Goal: Task Accomplishment & Management: Manage account settings

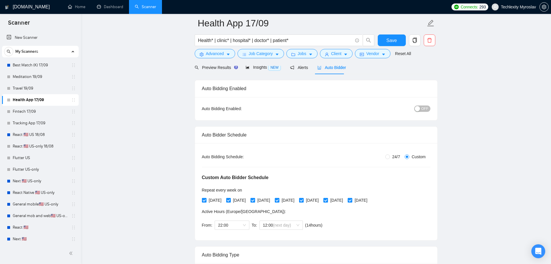
scroll to position [174, 0]
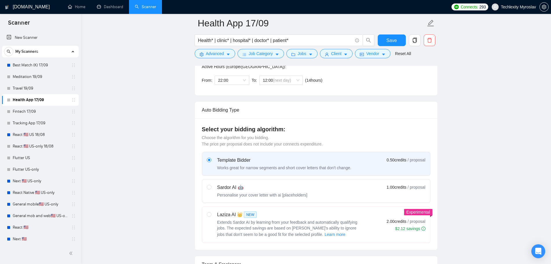
click at [333, 185] on div "Sardor AI 🤖 Personalise your cover letter with ai [placeholders] 1.00 credits /…" at bounding box center [316, 191] width 219 height 14
click at [211, 185] on input "radio" at bounding box center [209, 187] width 4 height 4
radio input "true"
radio input "false"
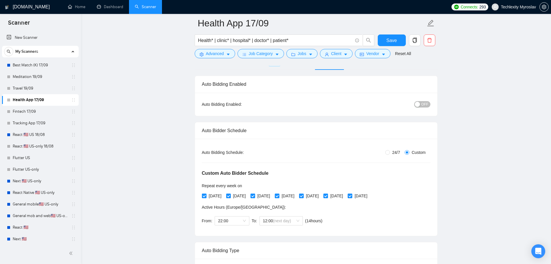
scroll to position [203, 0]
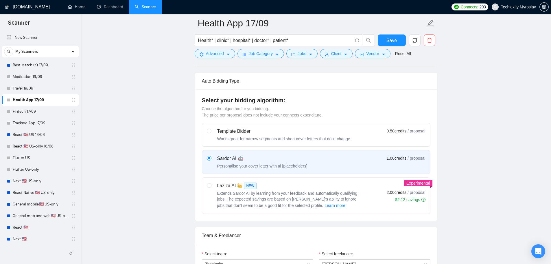
click at [293, 133] on div "Template Bidder" at bounding box center [284, 131] width 134 height 7
click at [211, 133] on input "radio" at bounding box center [209, 130] width 4 height 4
radio input "true"
radio input "false"
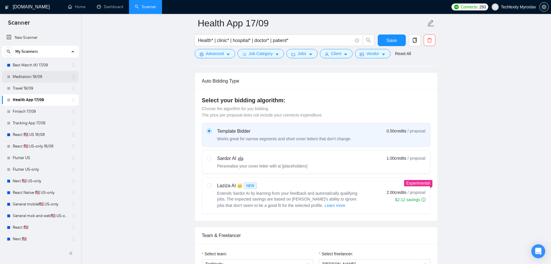
click at [26, 76] on link "Meditation 19/09" at bounding box center [40, 77] width 55 height 12
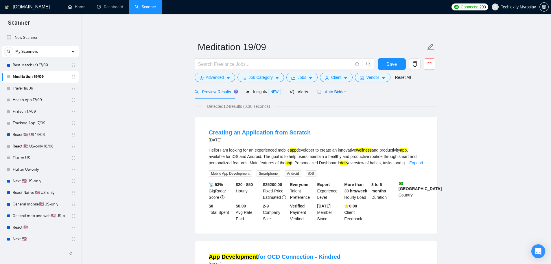
click at [334, 90] on span "Auto Bidder" at bounding box center [331, 91] width 29 height 5
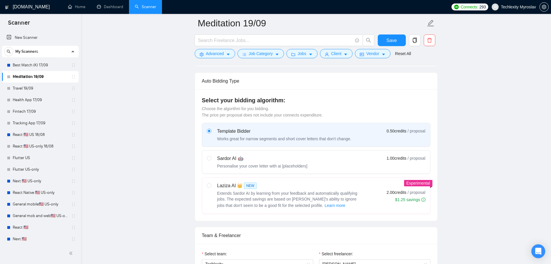
click at [317, 155] on div "Sardor AI 🤖 Personalise your cover letter with ai [placeholders] 1.00 credits /…" at bounding box center [316, 162] width 219 height 14
click at [211, 156] on input "radio" at bounding box center [209, 158] width 4 height 4
radio input "true"
radio input "false"
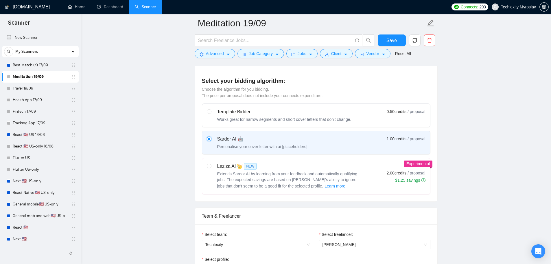
scroll to position [231, 0]
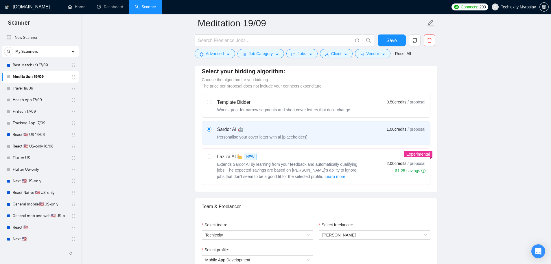
click at [266, 102] on div "Template Bidder" at bounding box center [284, 102] width 134 height 7
click at [211, 102] on input "radio" at bounding box center [209, 102] width 4 height 4
radio input "true"
radio input "false"
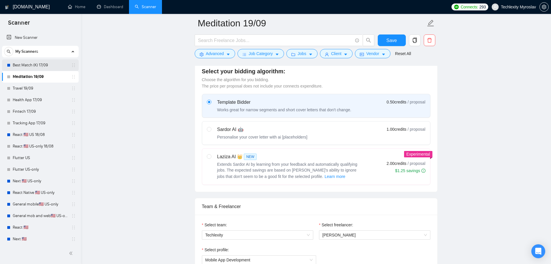
click at [36, 66] on link "Best Match (K) 17/09" at bounding box center [40, 65] width 55 height 12
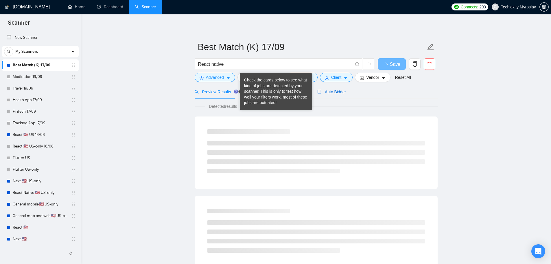
click at [332, 93] on span "Auto Bidder" at bounding box center [331, 91] width 29 height 5
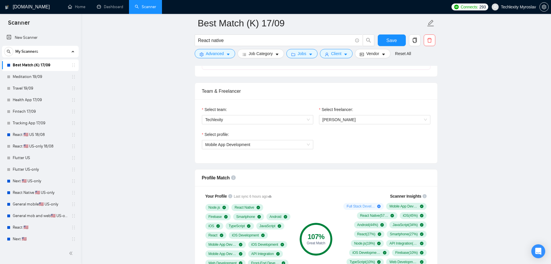
scroll to position [318, 0]
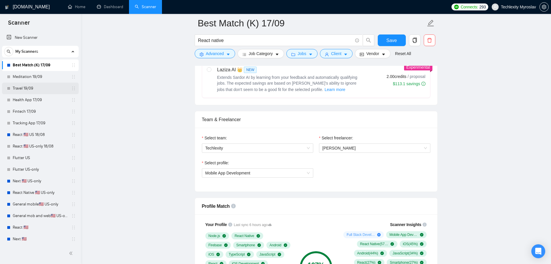
click at [32, 91] on link "Travel 19/09" at bounding box center [40, 88] width 55 height 12
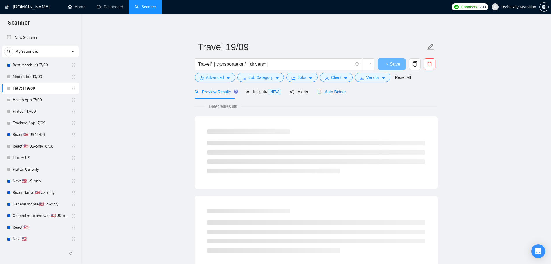
click at [332, 90] on span "Auto Bidder" at bounding box center [331, 91] width 29 height 5
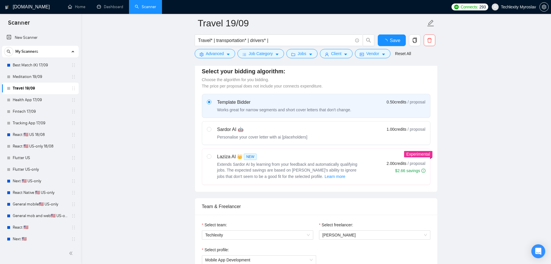
click at [286, 135] on div "Personalise your cover letter with ai [placeholders]" at bounding box center [262, 137] width 90 height 6
click at [211, 131] on input "radio" at bounding box center [209, 129] width 4 height 4
radio input "true"
radio input "false"
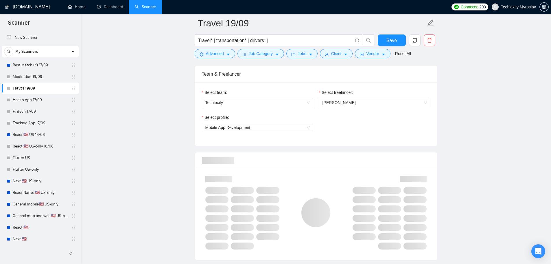
scroll to position [405, 0]
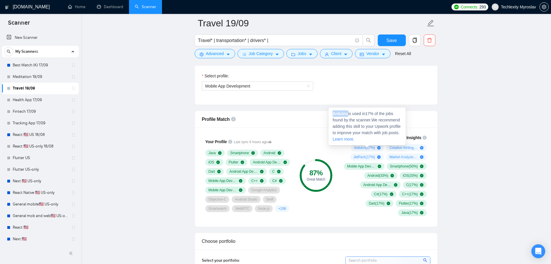
drag, startPoint x: 348, startPoint y: 114, endPoint x: 333, endPoint y: 114, distance: 15.0
click at [333, 114] on strong "Arduino" at bounding box center [341, 113] width 16 height 5
copy strong "Arduino"
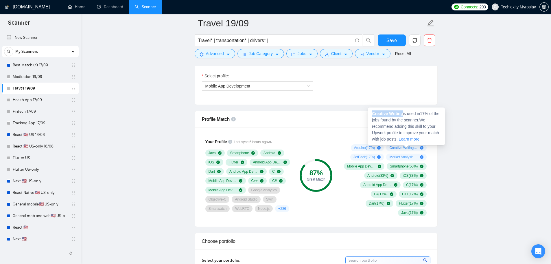
drag, startPoint x: 372, startPoint y: 113, endPoint x: 403, endPoint y: 114, distance: 30.4
click at [403, 114] on strong "Creative Writing" at bounding box center [387, 113] width 31 height 5
copy strong "Creative Writing"
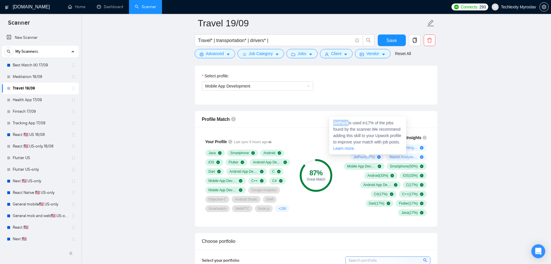
drag, startPoint x: 347, startPoint y: 123, endPoint x: 334, endPoint y: 124, distance: 12.5
click at [334, 124] on strong "JetPack" at bounding box center [340, 122] width 15 height 5
copy strong "JetPack"
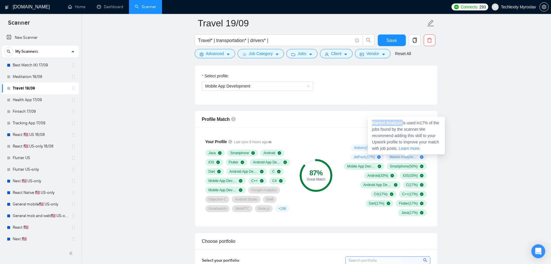
drag, startPoint x: 402, startPoint y: 123, endPoint x: 373, endPoint y: 124, distance: 28.6
click at [373, 124] on strong "Market Analysis" at bounding box center [387, 122] width 31 height 5
copy strong "Market Analysis"
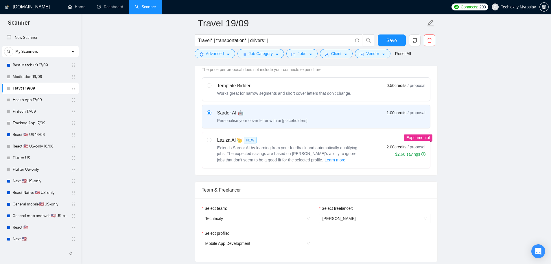
scroll to position [231, 0]
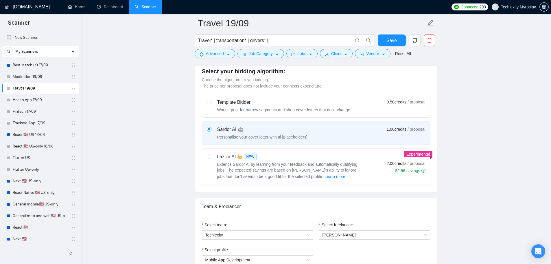
click at [276, 108] on div "Works great for narrow segments and short cover letters that don't change." at bounding box center [284, 110] width 134 height 6
click at [211, 104] on input "radio" at bounding box center [209, 102] width 4 height 4
radio input "true"
radio input "false"
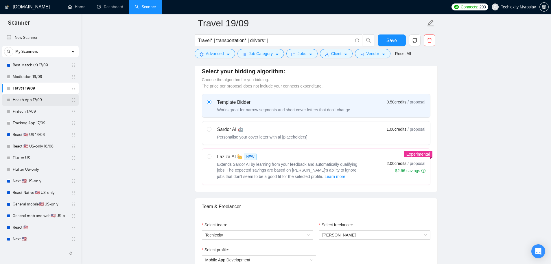
click at [38, 98] on link "Health App 17/09" at bounding box center [40, 100] width 55 height 12
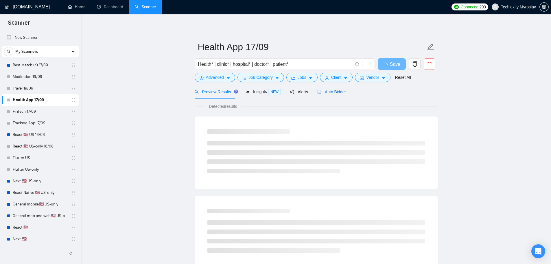
click at [330, 89] on span "Auto Bidder" at bounding box center [331, 91] width 29 height 5
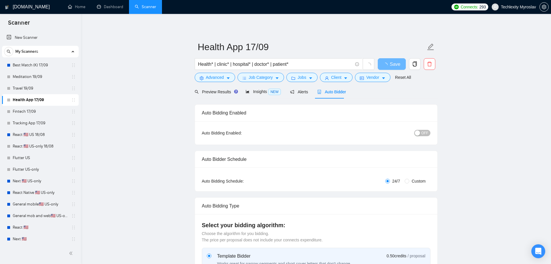
radio input "false"
radio input "true"
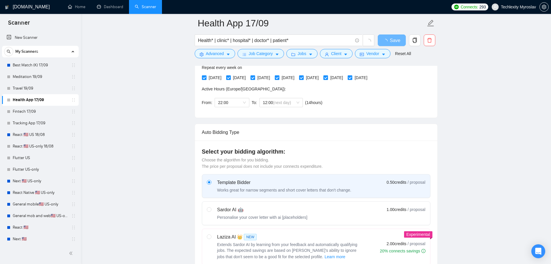
scroll to position [231, 0]
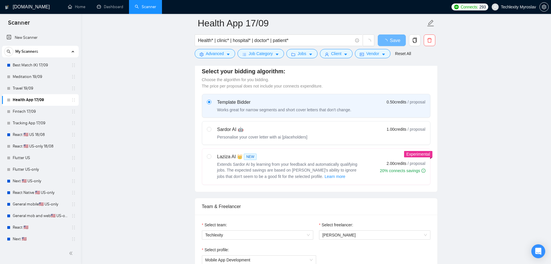
click at [295, 137] on div "Personalise your cover letter with ai [placeholders]" at bounding box center [262, 137] width 90 height 6
click at [211, 131] on input "radio" at bounding box center [209, 129] width 4 height 4
radio input "true"
radio input "false"
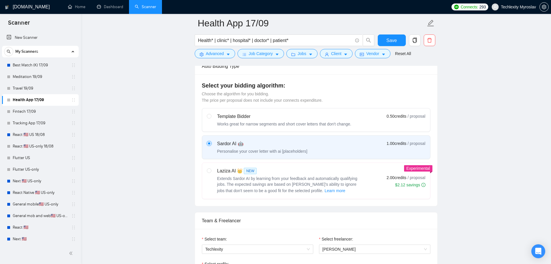
scroll to position [203, 0]
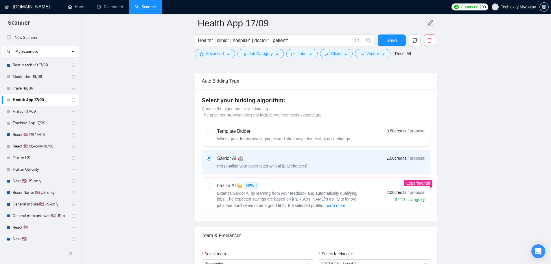
click at [247, 128] on div "Template Bidder" at bounding box center [284, 131] width 134 height 7
click at [211, 128] on input "radio" at bounding box center [209, 130] width 4 height 4
radio input "true"
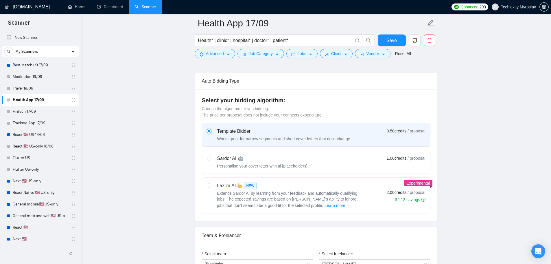
radio input "false"
click at [32, 110] on link "Fintech 17/09" at bounding box center [40, 112] width 55 height 12
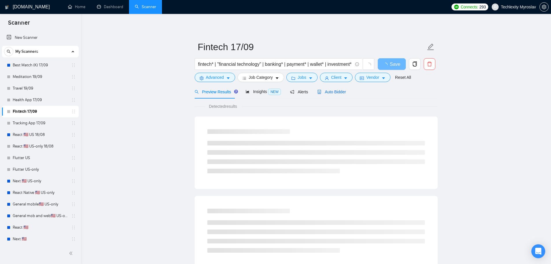
click at [323, 89] on span "Auto Bidder" at bounding box center [331, 91] width 29 height 5
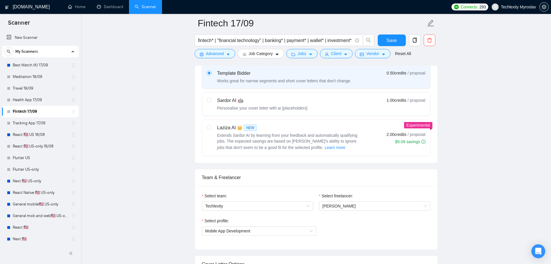
click at [274, 104] on div "Sardor AI 🤖 Personalise your cover letter with ai [placeholders]" at bounding box center [262, 104] width 90 height 14
click at [211, 102] on input "radio" at bounding box center [209, 100] width 4 height 4
radio input "true"
radio input "false"
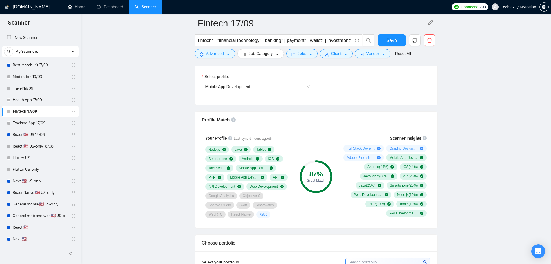
scroll to position [405, 0]
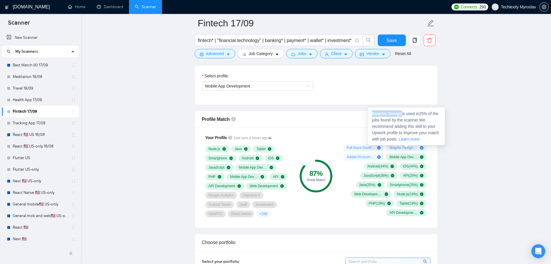
drag, startPoint x: 400, startPoint y: 113, endPoint x: 371, endPoint y: 113, distance: 28.9
click at [371, 113] on div "Graphic Design is used in 25 % of the jobs found by the scanner. We recommend a…" at bounding box center [406, 126] width 77 height 38
click at [377, 115] on strong "Graphic Design" at bounding box center [387, 113] width 30 height 5
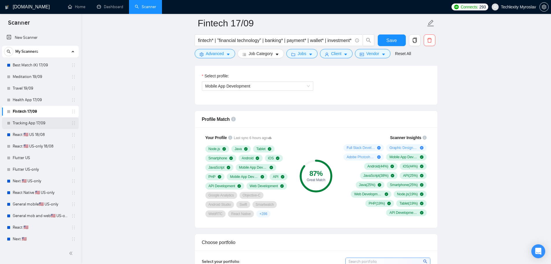
click at [32, 122] on link "Tracking App 17/09" at bounding box center [40, 123] width 55 height 12
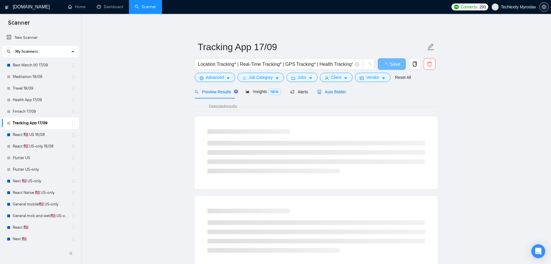
click at [323, 92] on span "Auto Bidder" at bounding box center [331, 91] width 29 height 5
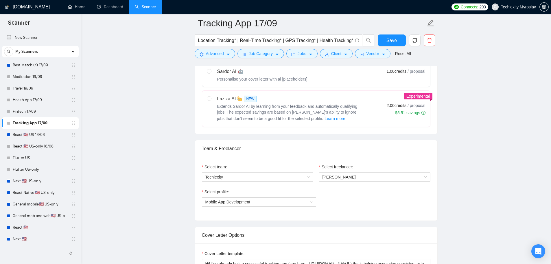
click at [292, 83] on label "Sardor AI 🤖 Personalise your cover letter with ai [placeholders] 1.00 credits /…" at bounding box center [316, 74] width 228 height 23
click at [211, 73] on input "radio" at bounding box center [209, 71] width 4 height 4
radio input "true"
radio input "false"
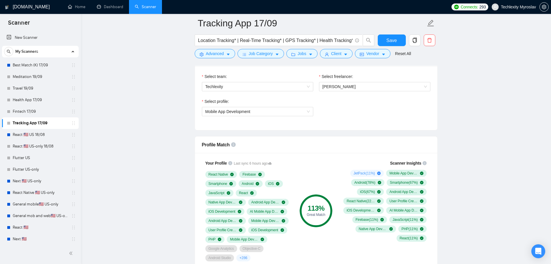
scroll to position [376, 0]
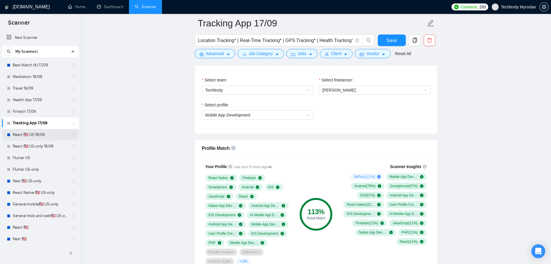
click at [30, 134] on link "React 🇺🇸 US 18/08" at bounding box center [40, 135] width 55 height 12
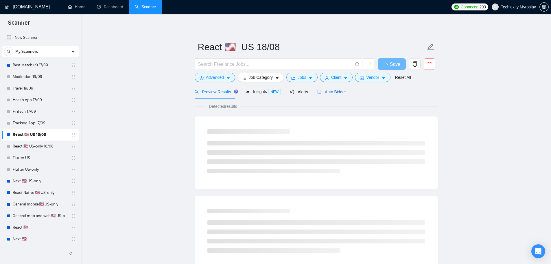
click at [332, 90] on span "Auto Bidder" at bounding box center [331, 91] width 29 height 5
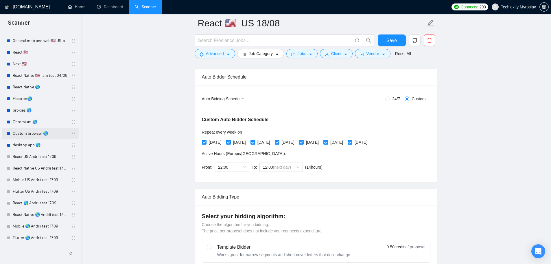
scroll to position [176, 0]
click at [41, 157] on link "React US Andrii test 17.09" at bounding box center [40, 156] width 55 height 12
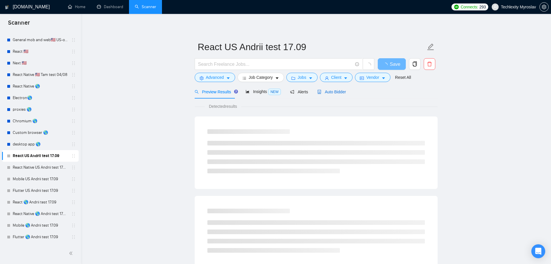
click at [332, 89] on span "Auto Bidder" at bounding box center [331, 91] width 29 height 5
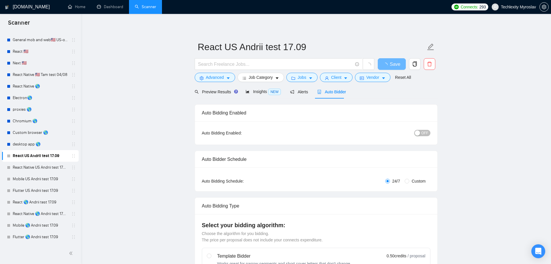
radio input "false"
radio input "true"
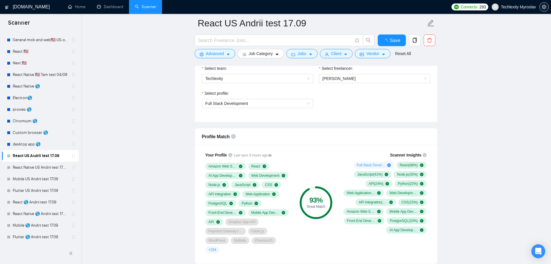
scroll to position [434, 0]
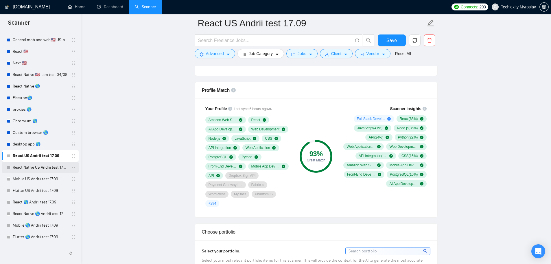
click at [42, 166] on link "React Native US Andrii test 17.09" at bounding box center [40, 167] width 55 height 12
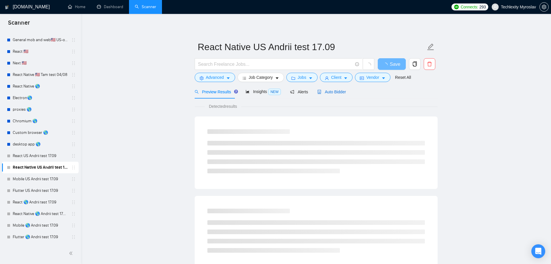
click at [328, 91] on span "Auto Bidder" at bounding box center [331, 91] width 29 height 5
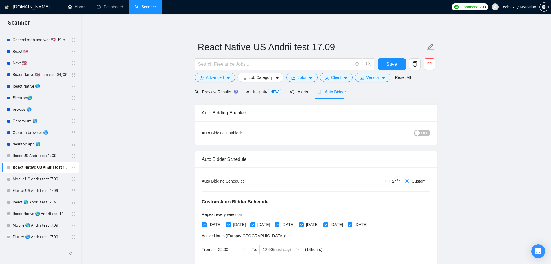
click at [29, 157] on link "React US Andrii test 17.09" at bounding box center [40, 156] width 55 height 12
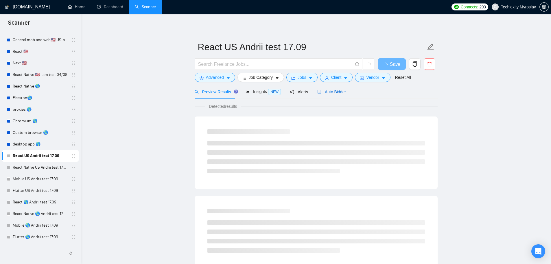
click at [337, 89] on div "Auto Bidder" at bounding box center [331, 92] width 29 height 6
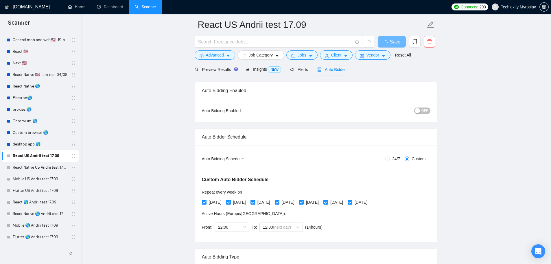
scroll to position [174, 0]
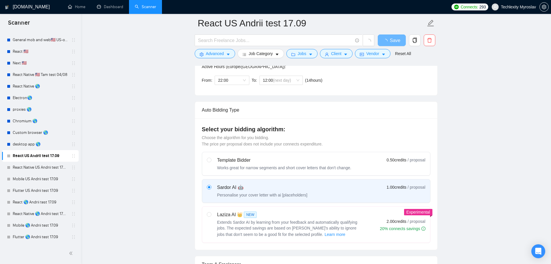
click at [321, 162] on div "Template Bidder" at bounding box center [284, 160] width 134 height 7
click at [211, 161] on input "radio" at bounding box center [209, 159] width 4 height 4
radio input "true"
radio input "false"
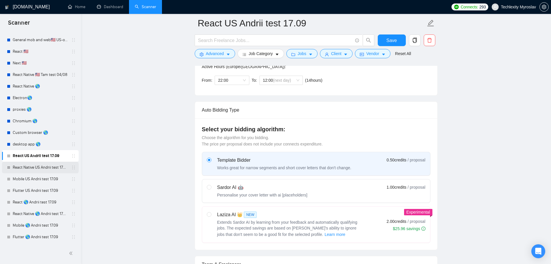
click at [43, 163] on link "React Native US Andrii test 17.09" at bounding box center [40, 167] width 55 height 12
click at [395, 41] on span "Save" at bounding box center [392, 40] width 10 height 7
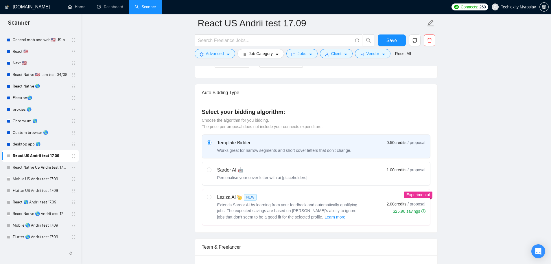
scroll to position [260, 0]
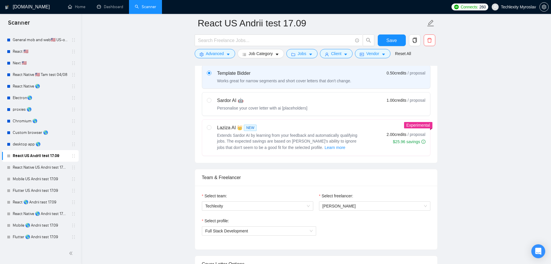
click at [249, 105] on div "Personalise your cover letter with ai [placeholders]" at bounding box center [262, 108] width 90 height 6
click at [211, 102] on input "radio" at bounding box center [209, 100] width 4 height 4
radio input "true"
radio input "false"
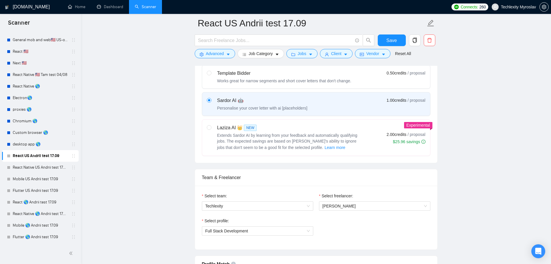
click at [252, 81] on div "Works great for narrow segments and short cover letters that don't change." at bounding box center [284, 81] width 134 height 6
click at [211, 75] on input "radio" at bounding box center [209, 73] width 4 height 4
radio input "true"
radio input "false"
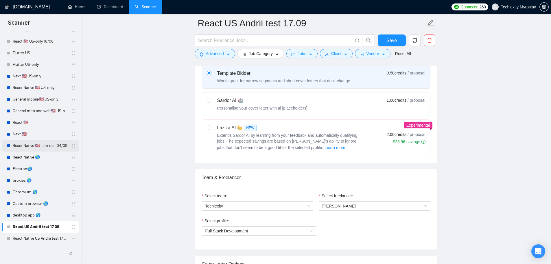
scroll to position [0, 0]
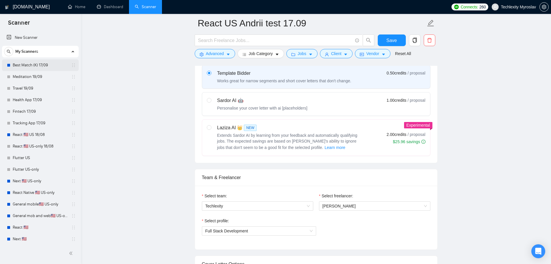
click at [31, 62] on link "Best Match (K) 17/09" at bounding box center [40, 65] width 55 height 12
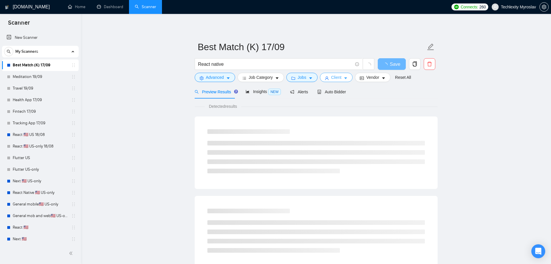
click at [339, 77] on span "Client" at bounding box center [336, 77] width 10 height 6
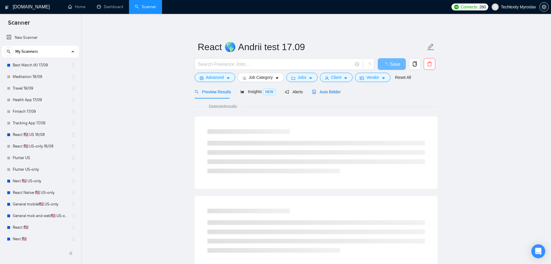
click at [334, 93] on span "Auto Bidder" at bounding box center [326, 91] width 29 height 5
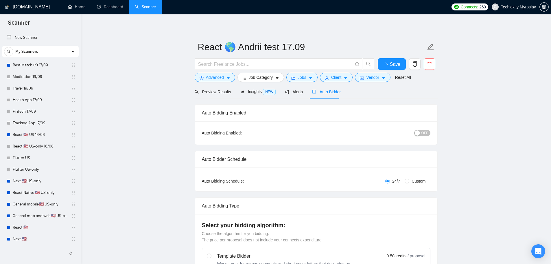
radio input "false"
radio input "true"
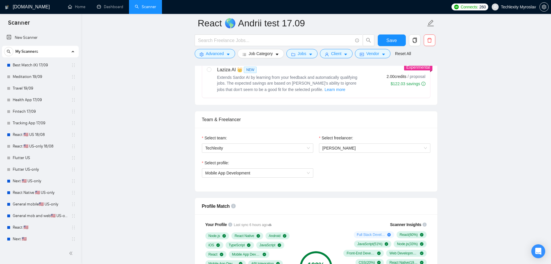
scroll to position [376, 0]
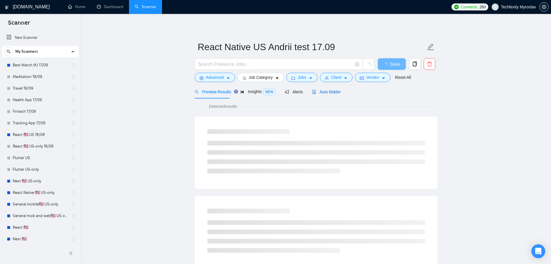
click at [322, 93] on span "Auto Bidder" at bounding box center [326, 91] width 29 height 5
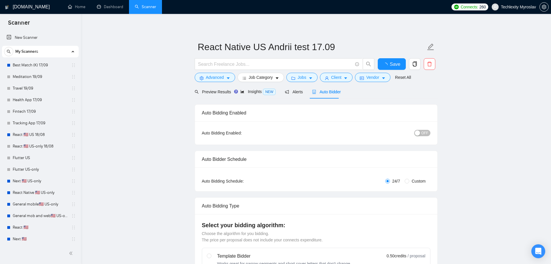
radio input "false"
radio input "true"
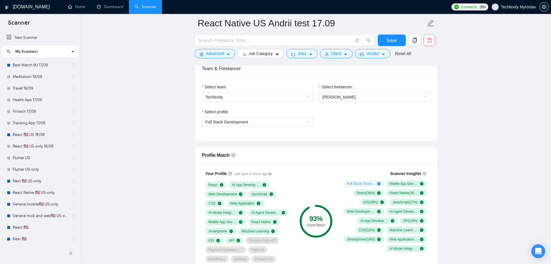
scroll to position [376, 0]
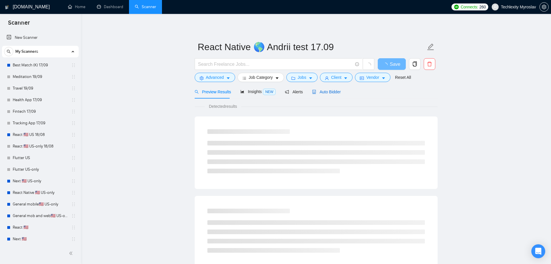
click at [329, 91] on span "Auto Bidder" at bounding box center [326, 91] width 29 height 5
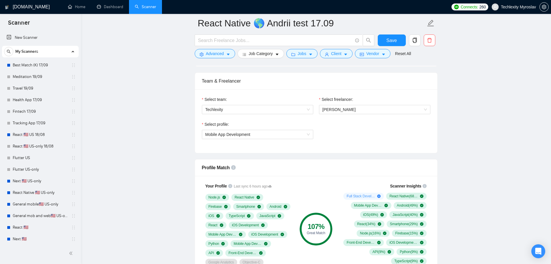
scroll to position [434, 0]
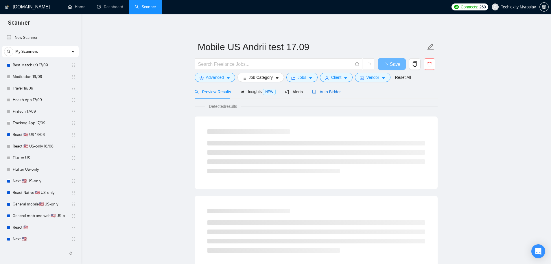
click at [325, 93] on span "Auto Bidder" at bounding box center [326, 91] width 29 height 5
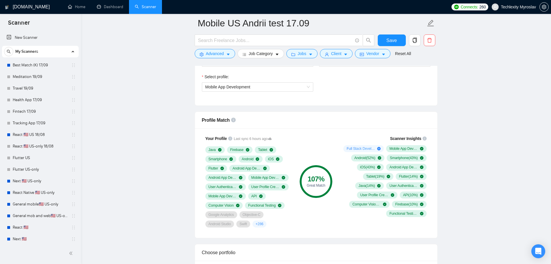
scroll to position [405, 0]
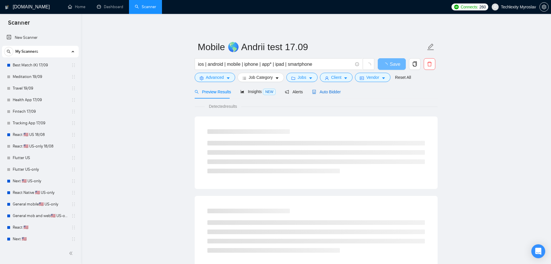
click at [331, 93] on span "Auto Bidder" at bounding box center [326, 91] width 29 height 5
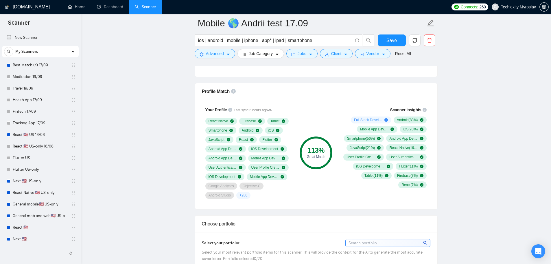
scroll to position [434, 0]
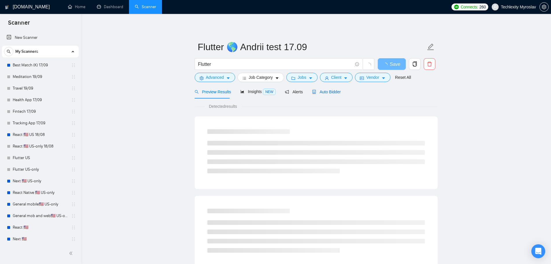
click at [320, 91] on span "Auto Bidder" at bounding box center [326, 91] width 29 height 5
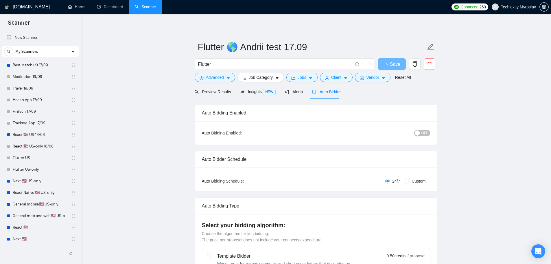
radio input "false"
radio input "true"
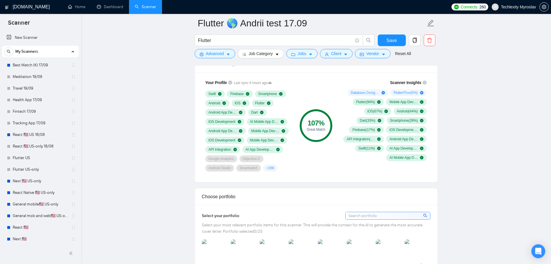
scroll to position [463, 0]
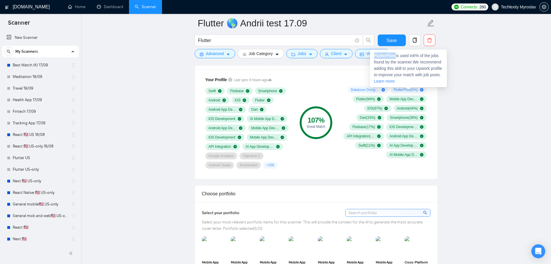
drag, startPoint x: 395, startPoint y: 57, endPoint x: 371, endPoint y: 56, distance: 23.2
click at [371, 56] on div "FlutterFlow is used in 6 % of the jobs found by the scanner. We recommend addin…" at bounding box center [408, 68] width 77 height 38
copy strong "FlutterFlow"
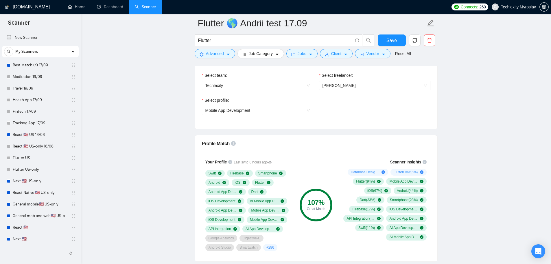
scroll to position [376, 0]
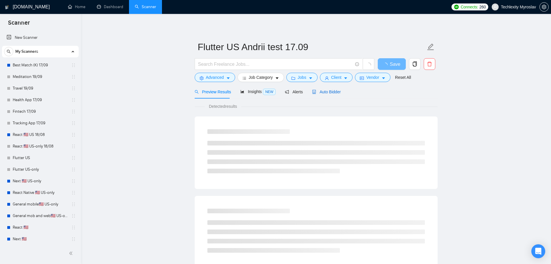
click at [328, 90] on span "Auto Bidder" at bounding box center [326, 91] width 29 height 5
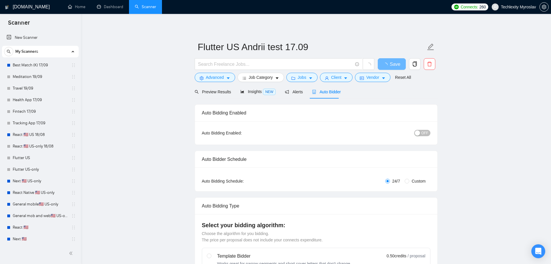
radio input "false"
radio input "true"
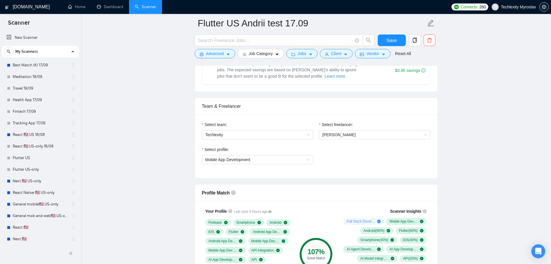
scroll to position [405, 0]
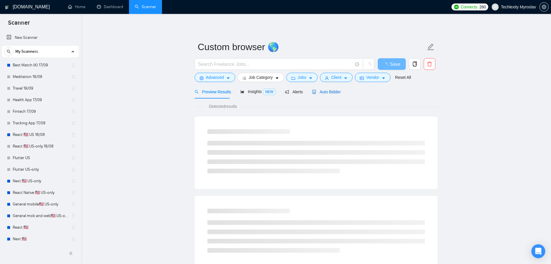
click at [319, 92] on span "Auto Bidder" at bounding box center [326, 91] width 29 height 5
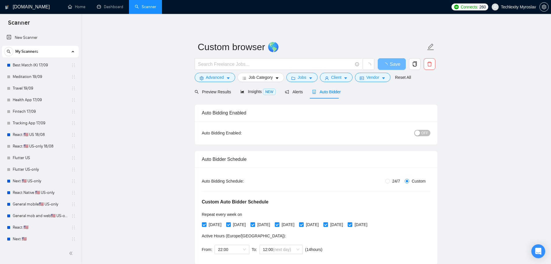
radio input "false"
radio input "true"
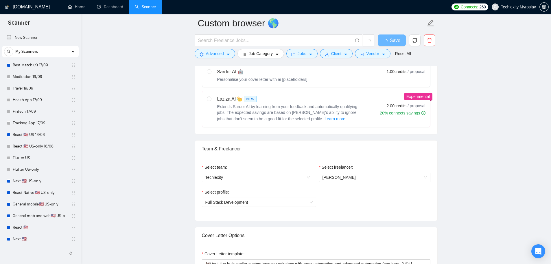
scroll to position [289, 0]
click at [284, 73] on div "Sardor AI 🤖" at bounding box center [262, 71] width 90 height 7
click at [211, 73] on input "radio" at bounding box center [209, 71] width 4 height 4
radio input "true"
radio input "false"
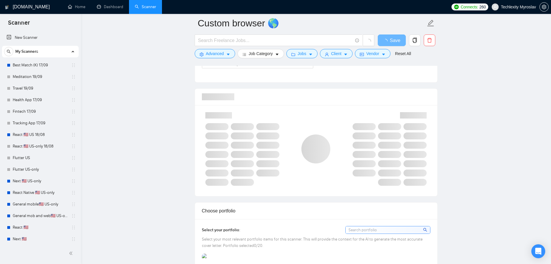
scroll to position [405, 0]
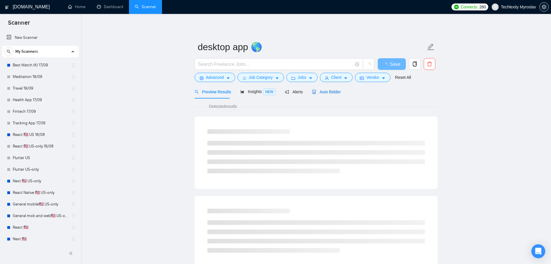
click at [332, 94] on span "Auto Bidder" at bounding box center [326, 91] width 29 height 5
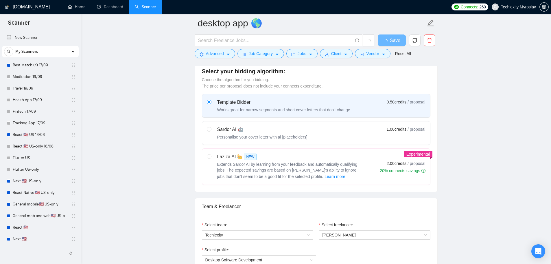
click at [279, 135] on div "Personalise your cover letter with ai [placeholders]" at bounding box center [262, 137] width 90 height 6
click at [211, 131] on input "radio" at bounding box center [209, 129] width 4 height 4
radio input "true"
radio input "false"
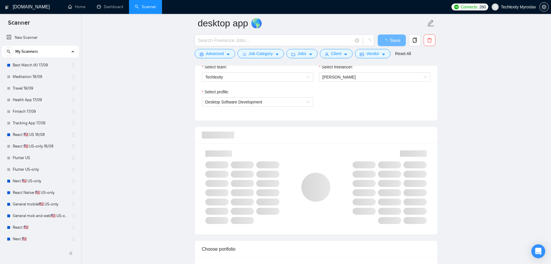
scroll to position [405, 0]
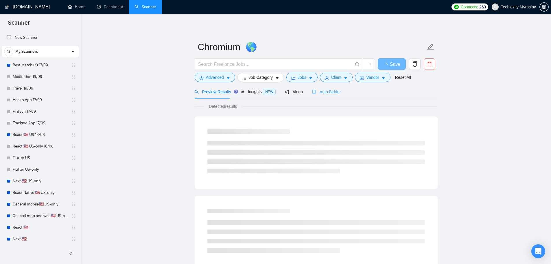
click at [328, 87] on div "Auto Bidder" at bounding box center [326, 92] width 29 height 14
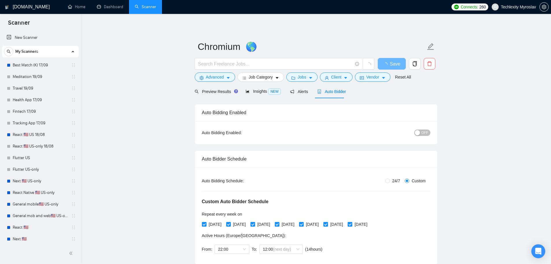
scroll to position [203, 0]
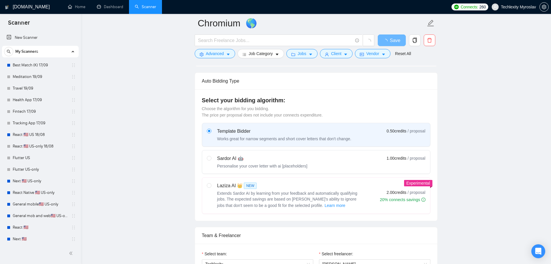
click at [268, 160] on div "Sardor AI 🤖" at bounding box center [262, 158] width 90 height 7
click at [211, 160] on input "radio" at bounding box center [209, 158] width 4 height 4
radio input "true"
radio input "false"
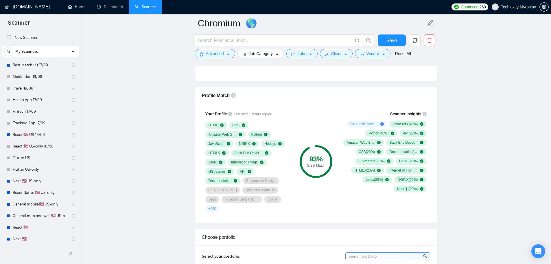
scroll to position [434, 0]
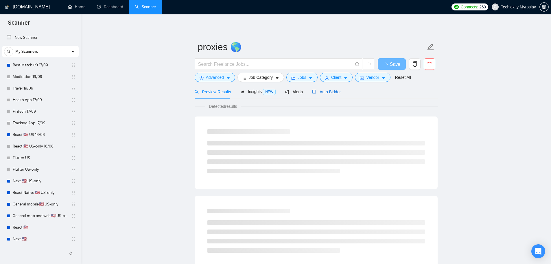
click at [325, 93] on span "Auto Bidder" at bounding box center [326, 91] width 29 height 5
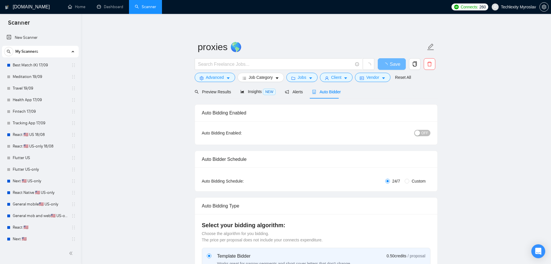
radio input "false"
radio input "true"
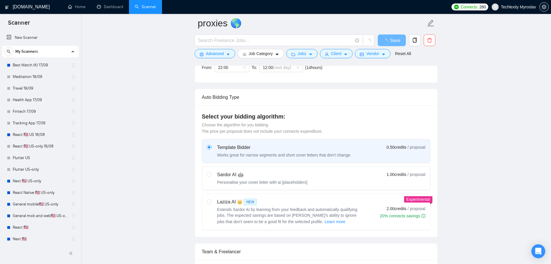
scroll to position [231, 0]
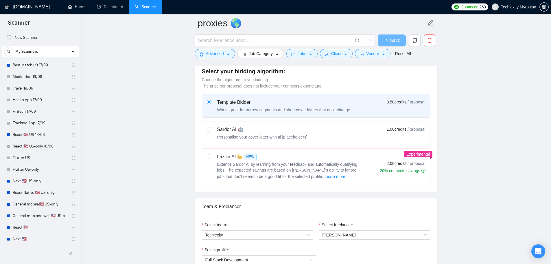
click at [253, 133] on div "Sardor AI 🤖 Personalise your cover letter with ai [placeholders]" at bounding box center [262, 133] width 90 height 14
click at [211, 131] on input "radio" at bounding box center [209, 129] width 4 height 4
radio input "true"
radio input "false"
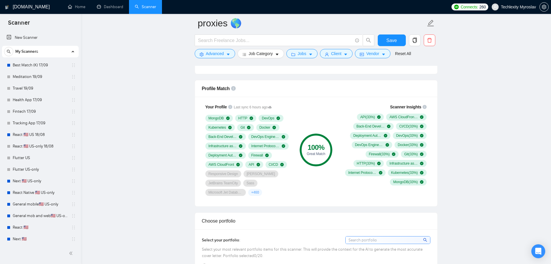
scroll to position [463, 0]
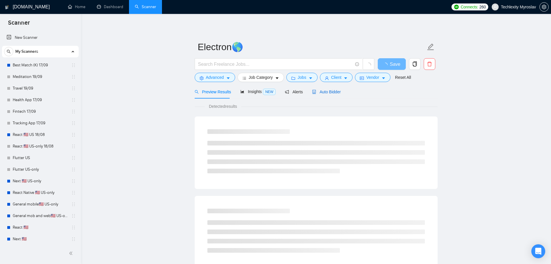
click at [329, 93] on span "Auto Bidder" at bounding box center [326, 91] width 29 height 5
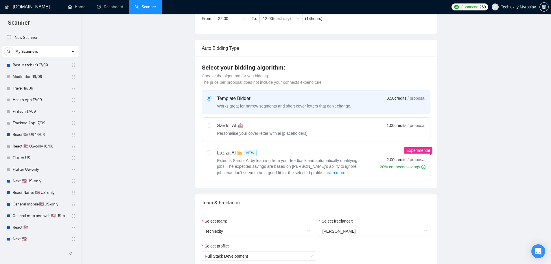
scroll to position [231, 0]
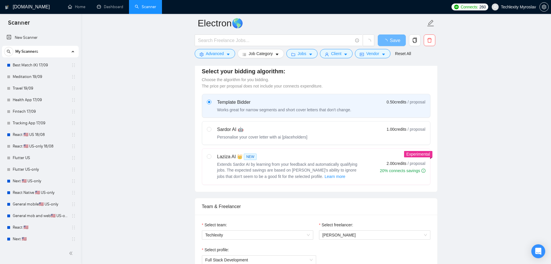
click at [243, 128] on div "Sardor AI 🤖" at bounding box center [262, 129] width 90 height 7
click at [211, 128] on input "radio" at bounding box center [209, 129] width 4 height 4
radio input "true"
radio input "false"
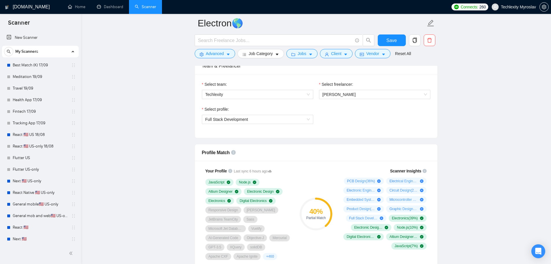
scroll to position [376, 0]
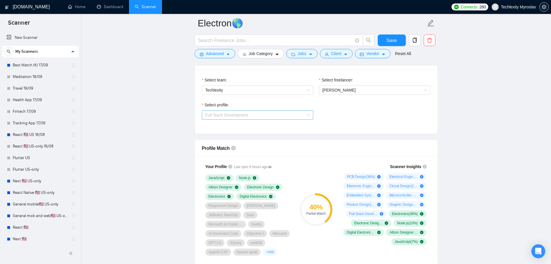
click at [293, 114] on span "Full Stack Development" at bounding box center [257, 115] width 104 height 9
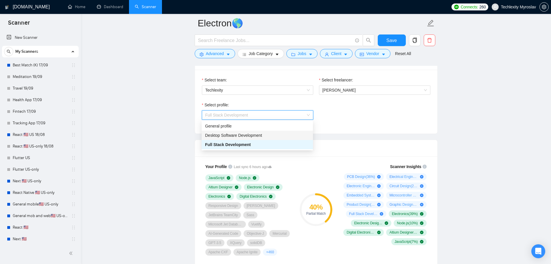
click at [256, 136] on span "Desktop Software Development" at bounding box center [233, 135] width 57 height 5
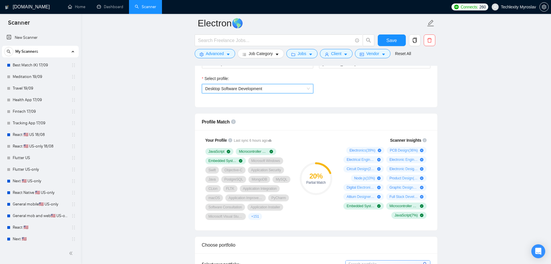
scroll to position [405, 0]
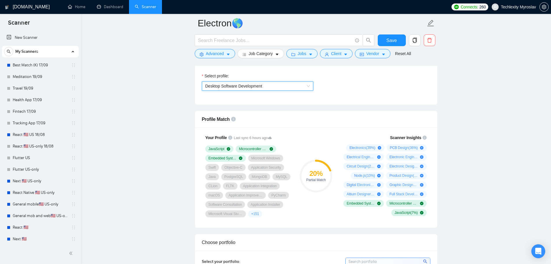
click at [268, 87] on span "Desktop Software Development" at bounding box center [257, 86] width 104 height 9
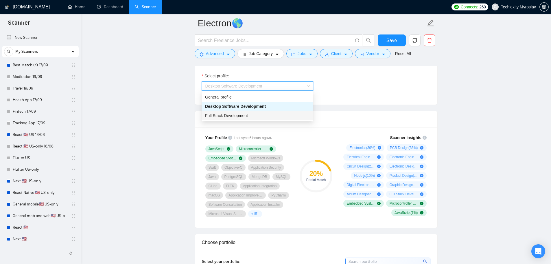
click at [256, 117] on div "Full Stack Development" at bounding box center [257, 115] width 104 height 6
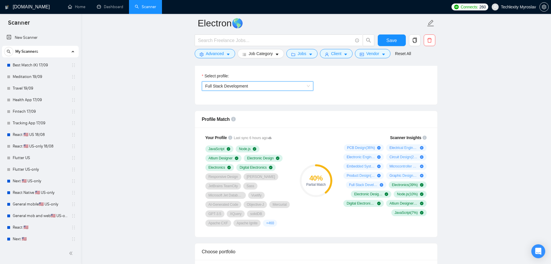
scroll to position [376, 0]
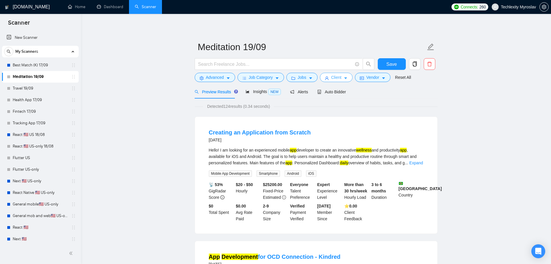
click at [338, 78] on span "Client" at bounding box center [336, 77] width 10 height 6
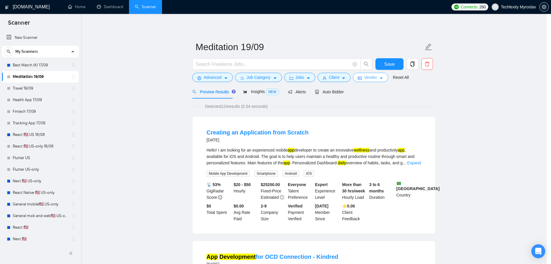
click at [367, 79] on span "Vendor" at bounding box center [370, 77] width 13 height 6
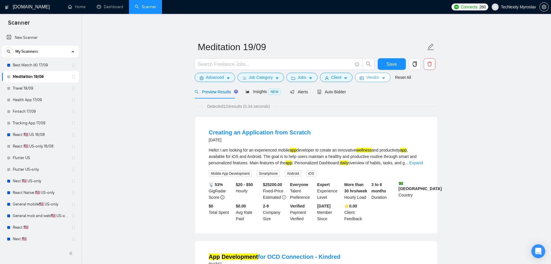
click at [360, 78] on icon "idcard" at bounding box center [362, 78] width 4 height 4
click at [329, 76] on button "Client" at bounding box center [336, 77] width 33 height 9
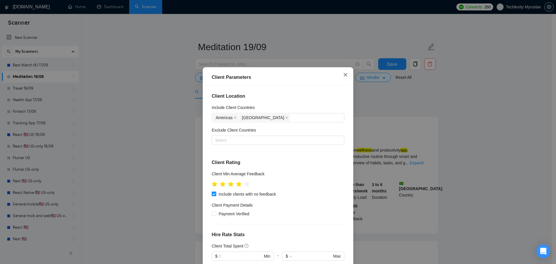
click at [344, 76] on icon "close" at bounding box center [345, 74] width 5 height 5
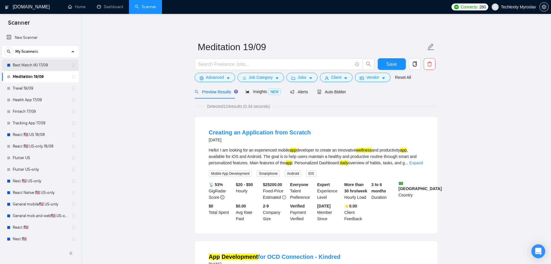
click at [29, 67] on link "Best Match (K) 17/09" at bounding box center [40, 65] width 55 height 12
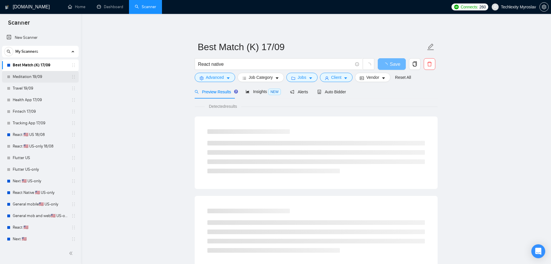
click at [29, 77] on link "Meditation 19/09" at bounding box center [40, 77] width 55 height 12
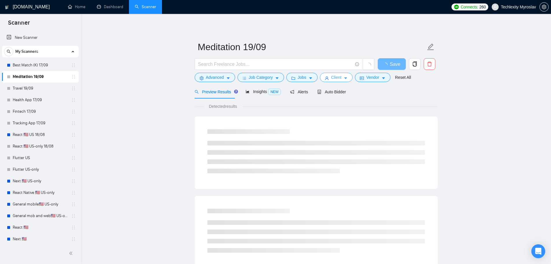
click at [336, 76] on span "Client" at bounding box center [336, 77] width 10 height 6
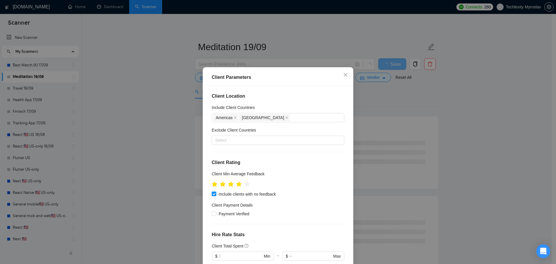
click at [370, 103] on div "Client Parameters Client Location Include Client Countries Americas Canada Excl…" at bounding box center [278, 132] width 556 height 264
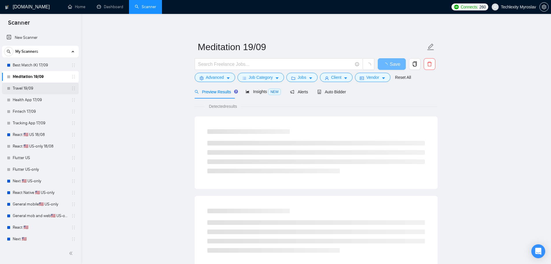
click at [22, 85] on link "Travel 19/09" at bounding box center [40, 88] width 55 height 12
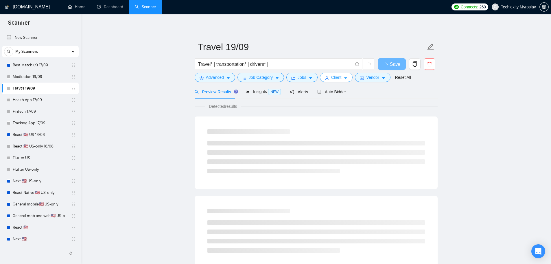
click at [327, 76] on icon "user" at bounding box center [327, 78] width 4 height 4
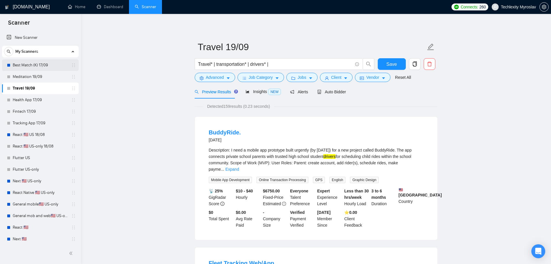
click at [23, 64] on link "Best Match (K) 17/09" at bounding box center [40, 65] width 55 height 12
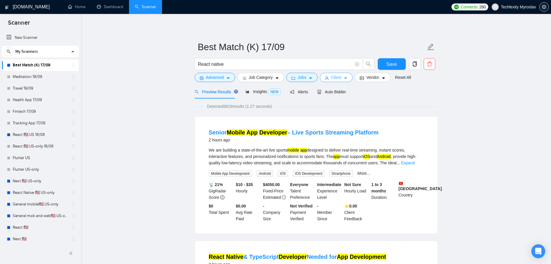
click at [336, 77] on span "Client" at bounding box center [336, 77] width 10 height 6
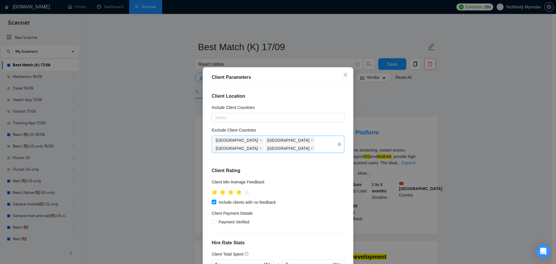
click at [308, 141] on div "India Pakistan Russia Bangladesh" at bounding box center [275, 144] width 124 height 16
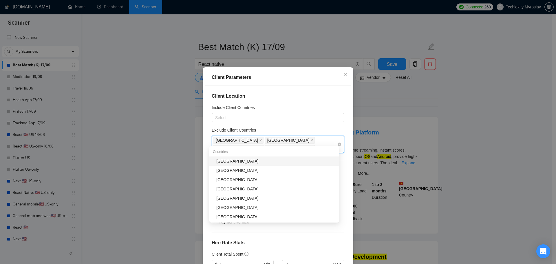
type input "mala"
click at [259, 163] on div "[GEOGRAPHIC_DATA]" at bounding box center [275, 161] width 119 height 6
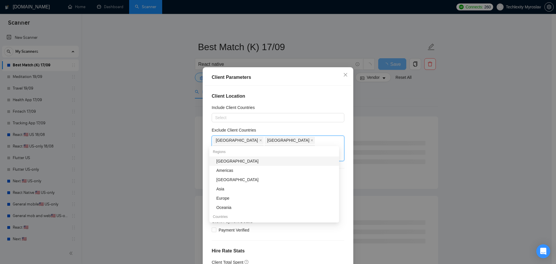
type input "nig"
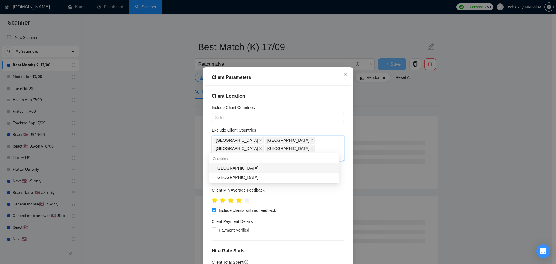
click at [227, 168] on div "[GEOGRAPHIC_DATA]" at bounding box center [275, 168] width 119 height 6
type input "bang"
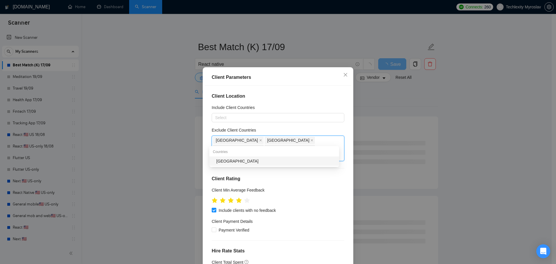
click at [257, 160] on div "[GEOGRAPHIC_DATA]" at bounding box center [275, 161] width 119 height 6
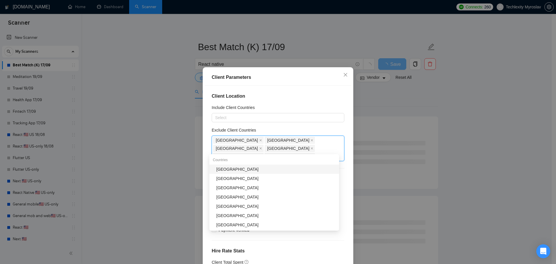
type input "vie"
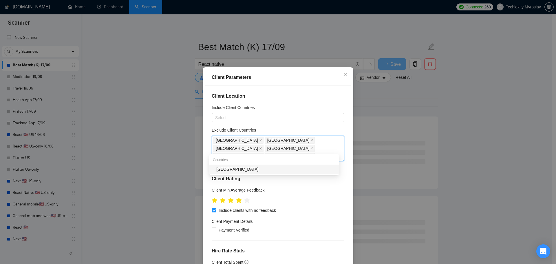
click at [259, 166] on div "[GEOGRAPHIC_DATA]" at bounding box center [275, 169] width 119 height 6
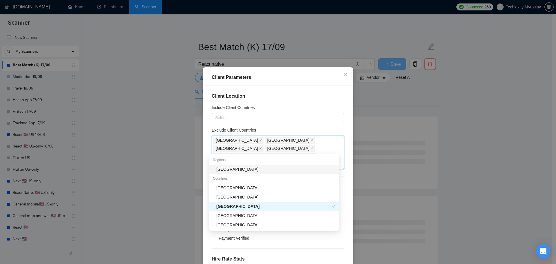
type input "tha"
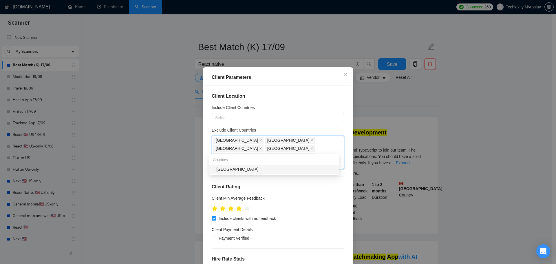
click at [258, 171] on div "[GEOGRAPHIC_DATA]" at bounding box center [275, 169] width 119 height 6
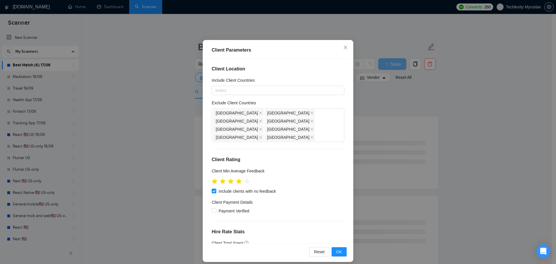
scroll to position [32, 0]
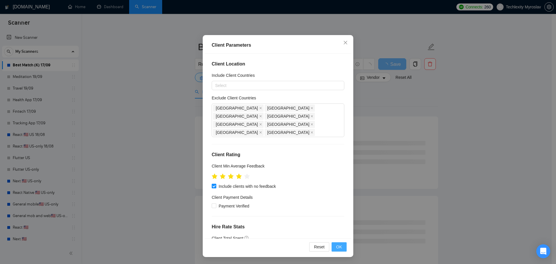
click at [334, 246] on button "OK" at bounding box center [338, 246] width 15 height 9
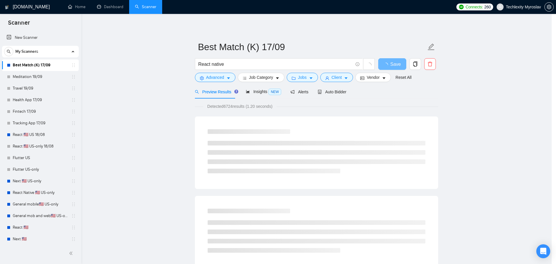
scroll to position [0, 0]
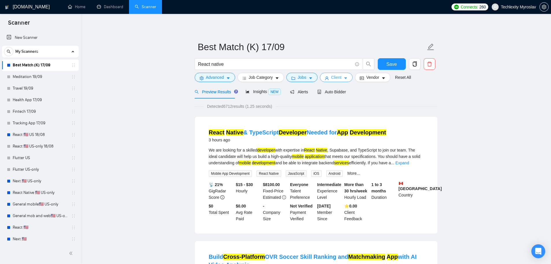
click at [337, 77] on span "Client" at bounding box center [336, 77] width 10 height 6
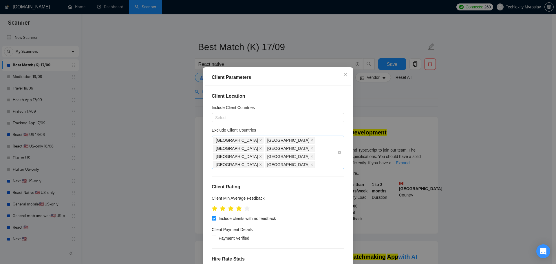
click at [295, 146] on div "India Pakistan Russia Malaysia Nigeria Bangladesh Vietnam Thailand" at bounding box center [275, 152] width 124 height 32
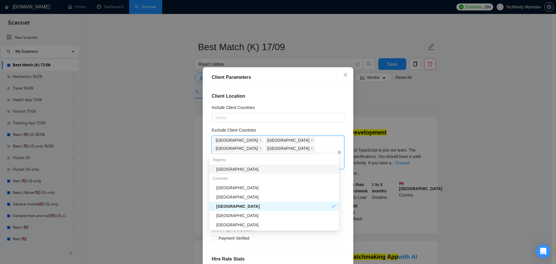
type input "tai"
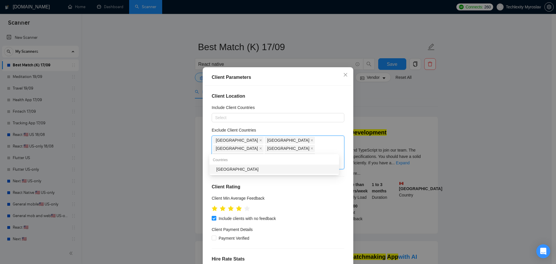
click at [275, 164] on div "[GEOGRAPHIC_DATA]" at bounding box center [274, 168] width 130 height 9
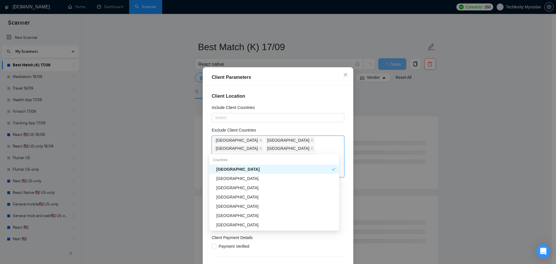
type input "pal"
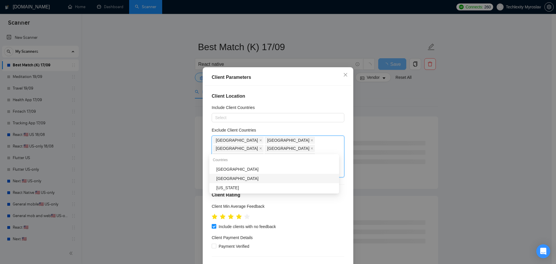
click at [257, 178] on div "[GEOGRAPHIC_DATA]" at bounding box center [275, 178] width 119 height 6
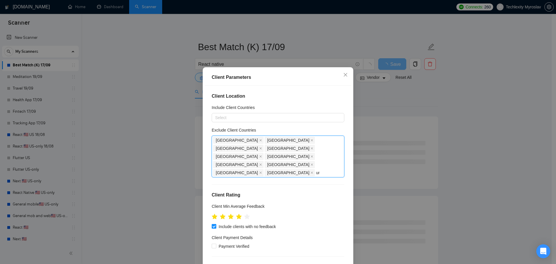
type input "uru"
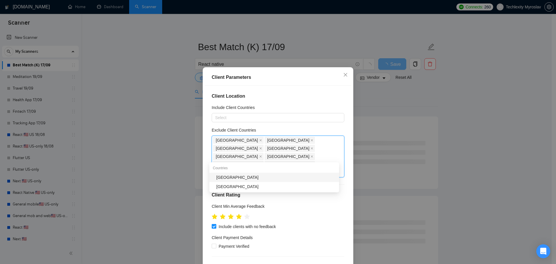
click at [241, 175] on div "[GEOGRAPHIC_DATA]" at bounding box center [275, 177] width 119 height 6
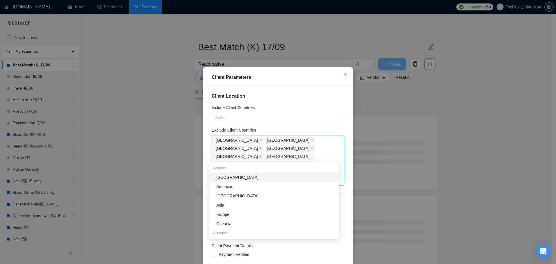
type input "ecu"
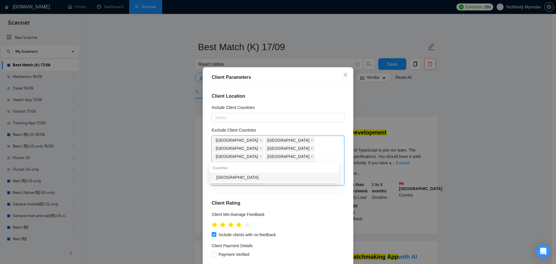
click at [246, 177] on div "[GEOGRAPHIC_DATA]" at bounding box center [275, 177] width 119 height 6
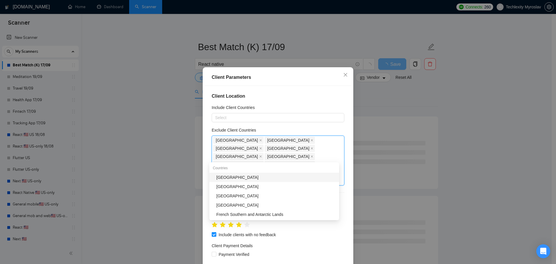
type input "soma"
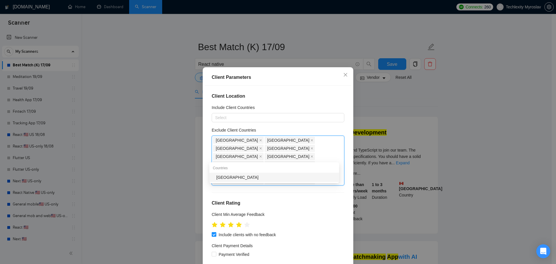
click at [237, 177] on div "[GEOGRAPHIC_DATA]" at bounding box center [275, 177] width 119 height 6
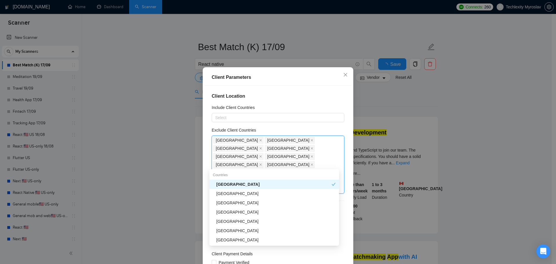
type input "tanz"
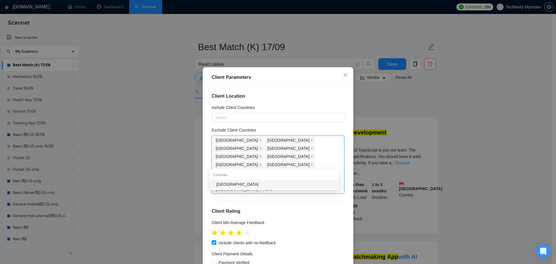
click at [246, 184] on div "[GEOGRAPHIC_DATA]" at bounding box center [275, 184] width 119 height 6
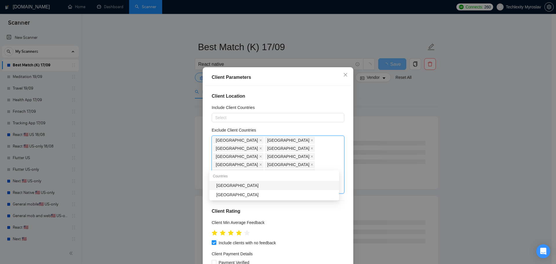
type input "vene"
click at [238, 187] on div "[GEOGRAPHIC_DATA]" at bounding box center [275, 185] width 119 height 6
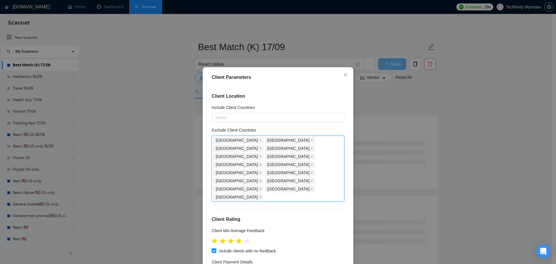
type input "m"
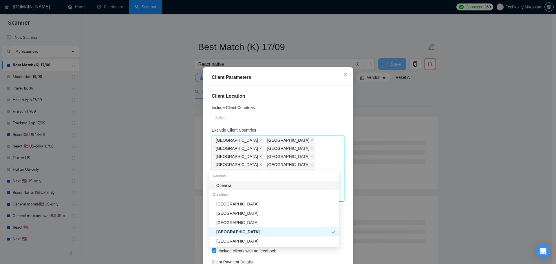
type input "nica"
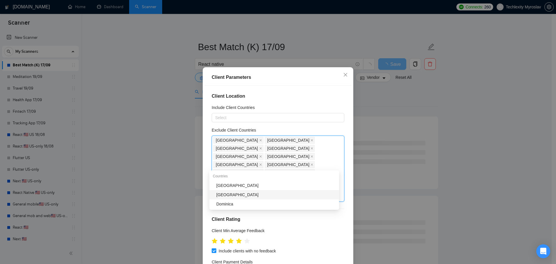
click at [234, 197] on div "[GEOGRAPHIC_DATA]" at bounding box center [275, 194] width 119 height 6
type input "zim"
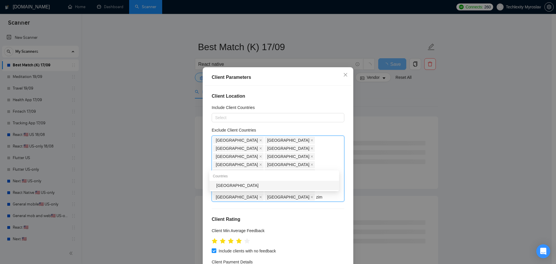
click at [239, 185] on div "[GEOGRAPHIC_DATA]" at bounding box center [275, 185] width 119 height 6
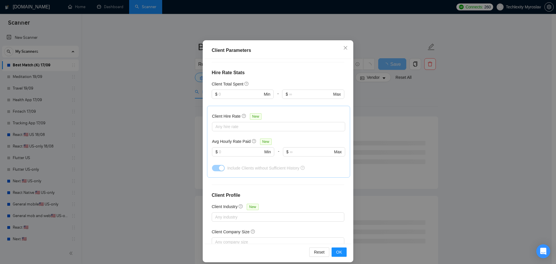
scroll to position [32, 0]
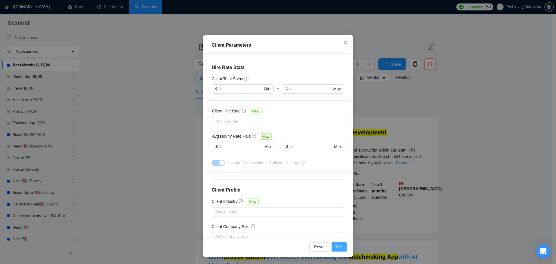
click at [331, 245] on button "OK" at bounding box center [338, 246] width 15 height 9
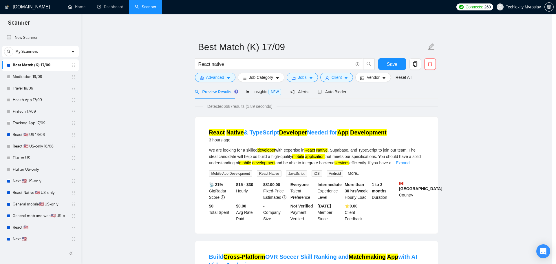
scroll to position [0, 0]
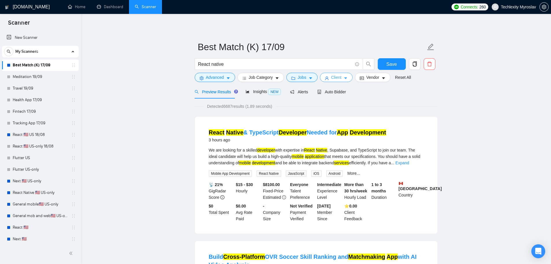
click at [331, 78] on span "Client" at bounding box center [336, 77] width 10 height 6
click at [325, 78] on icon "user" at bounding box center [327, 78] width 4 height 4
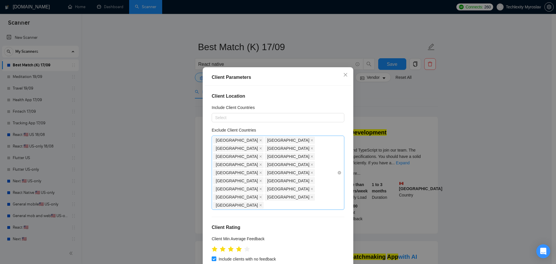
click at [337, 166] on div "India Pakistan Russia Malaysia Nigeria Bangladesh Vietnam Thailand Taiwan Pales…" at bounding box center [277, 172] width 133 height 74
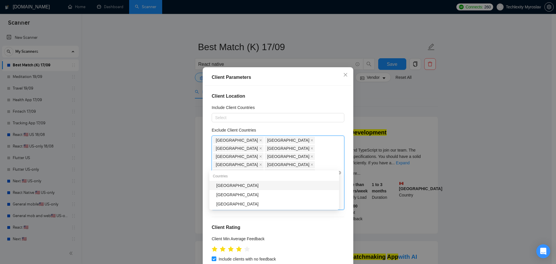
type input "mong"
click at [241, 185] on div "[GEOGRAPHIC_DATA]" at bounding box center [275, 185] width 119 height 6
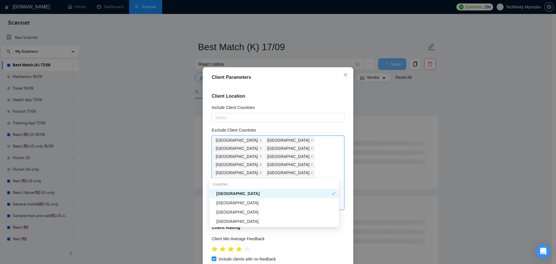
type input "nam"
click at [226, 211] on div "[GEOGRAPHIC_DATA]" at bounding box center [275, 212] width 119 height 6
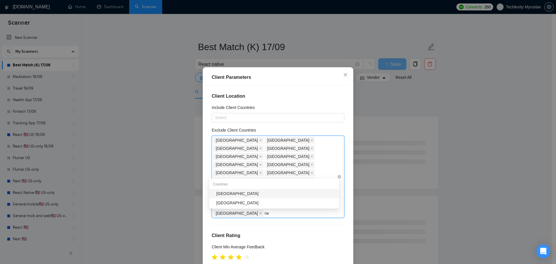
type input "rwa"
click at [233, 201] on div "[GEOGRAPHIC_DATA]" at bounding box center [275, 202] width 119 height 6
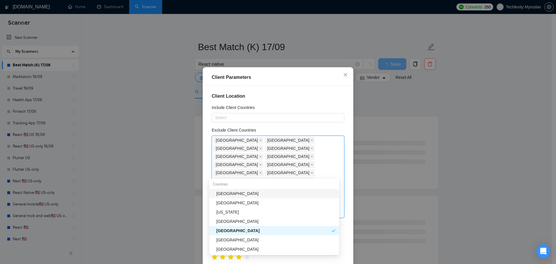
type input "moz"
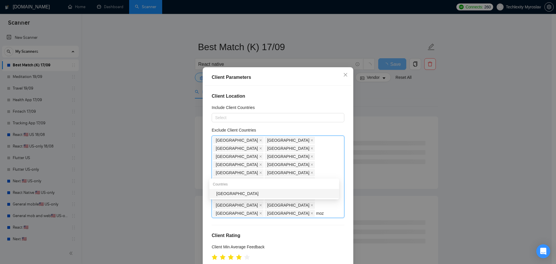
click at [243, 189] on div "[GEOGRAPHIC_DATA]" at bounding box center [274, 193] width 130 height 9
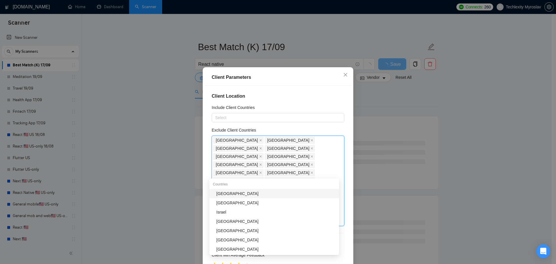
type input "lie"
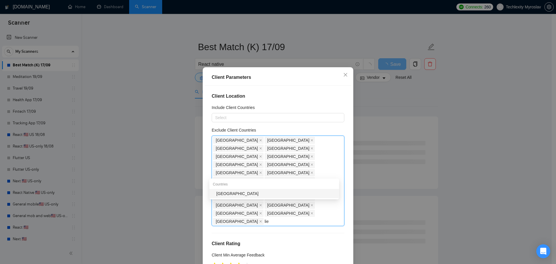
click at [234, 188] on div "Countries" at bounding box center [274, 183] width 130 height 9
click at [236, 190] on div "[GEOGRAPHIC_DATA]" at bounding box center [275, 193] width 119 height 6
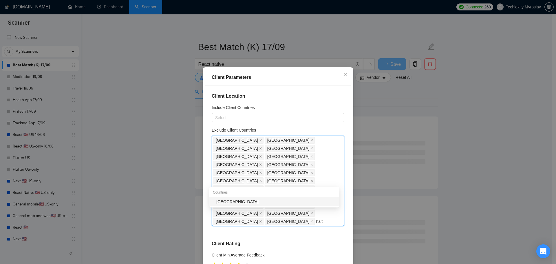
type input "haiti"
click at [232, 200] on div "[GEOGRAPHIC_DATA]" at bounding box center [275, 201] width 119 height 6
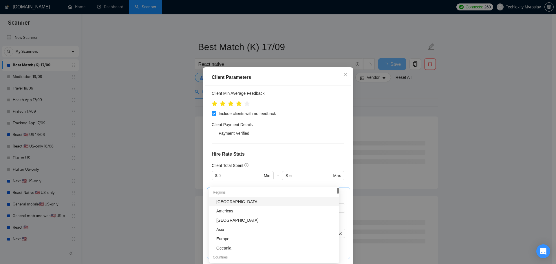
scroll to position [174, 0]
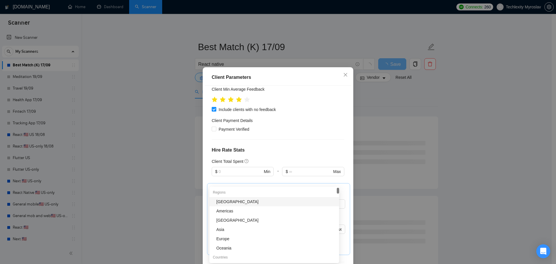
click at [326, 106] on div "Client Location Include Client Countries Select Exclude Client Countries India …" at bounding box center [278, 178] width 146 height 185
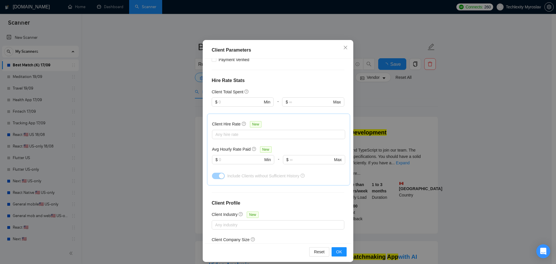
scroll to position [32, 0]
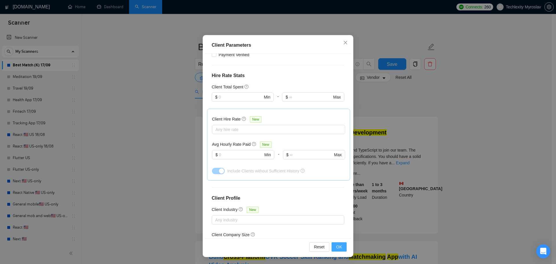
click at [342, 246] on button "OK" at bounding box center [338, 246] width 15 height 9
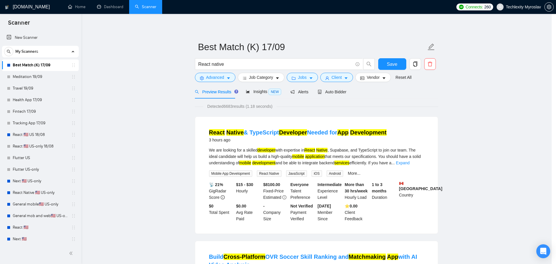
scroll to position [0, 0]
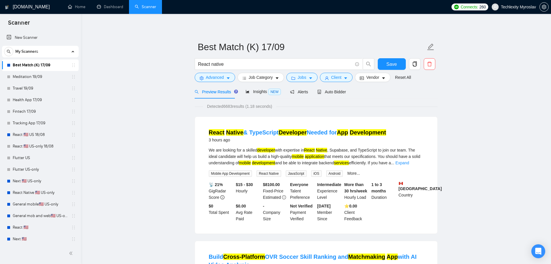
drag, startPoint x: 25, startPoint y: 76, endPoint x: 322, endPoint y: 26, distance: 300.7
click at [25, 76] on link "Meditation 19/09" at bounding box center [40, 77] width 55 height 12
click at [402, 66] on button "Save" at bounding box center [392, 64] width 28 height 12
click at [29, 76] on link "Meditation 19/09" at bounding box center [40, 77] width 55 height 12
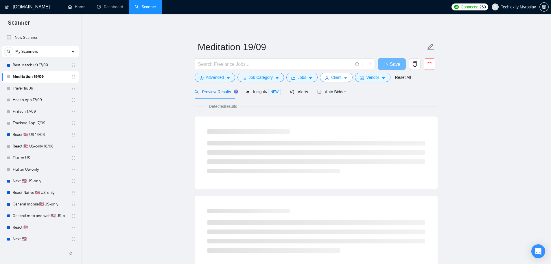
click at [337, 77] on span "Client" at bounding box center [336, 77] width 10 height 6
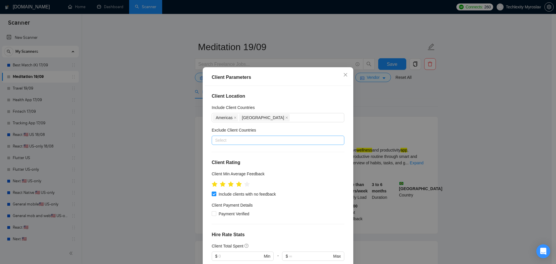
click at [232, 142] on div at bounding box center [275, 140] width 124 height 7
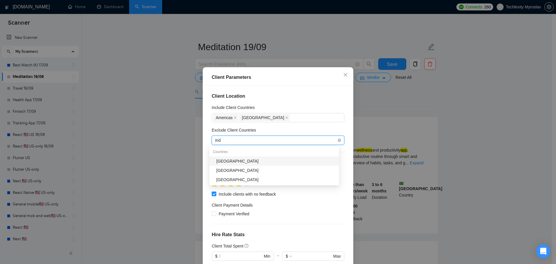
type input "indi"
click at [236, 163] on div "[GEOGRAPHIC_DATA]" at bounding box center [275, 161] width 119 height 6
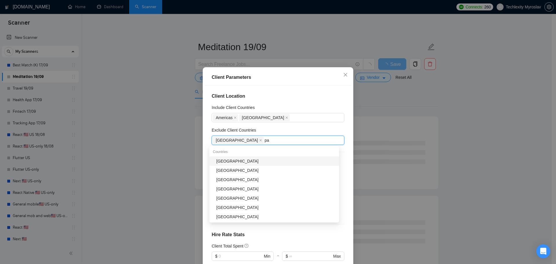
type input "pak"
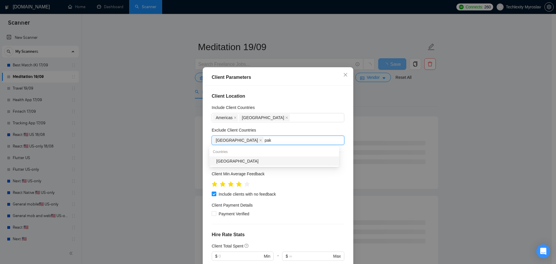
click at [242, 159] on div "[GEOGRAPHIC_DATA]" at bounding box center [275, 161] width 119 height 6
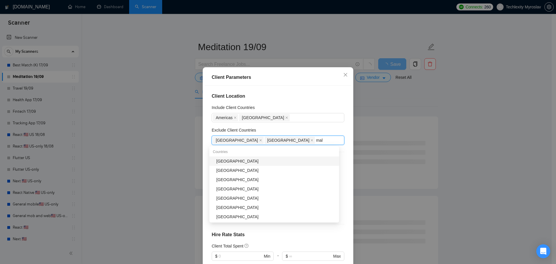
type input "mala"
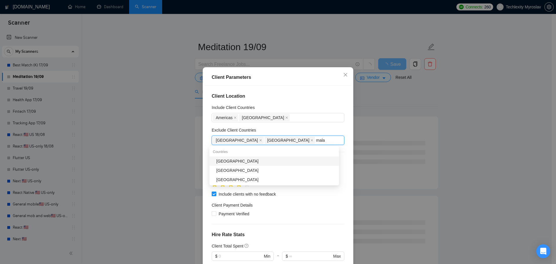
click at [236, 159] on div "[GEOGRAPHIC_DATA]" at bounding box center [275, 161] width 119 height 6
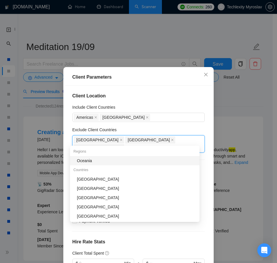
type input "nige"
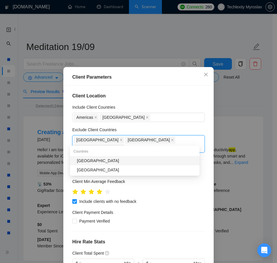
click at [150, 162] on div "[GEOGRAPHIC_DATA]" at bounding box center [136, 161] width 119 height 6
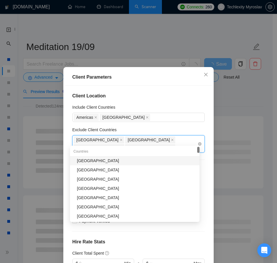
type input "ban"
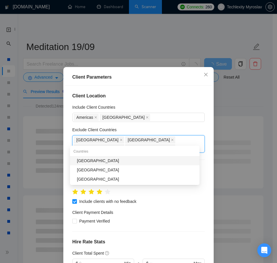
click at [161, 159] on div "[GEOGRAPHIC_DATA]" at bounding box center [136, 161] width 119 height 6
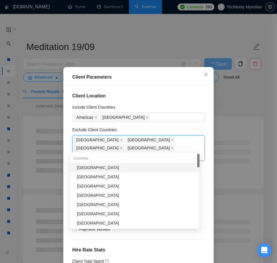
type input "vie"
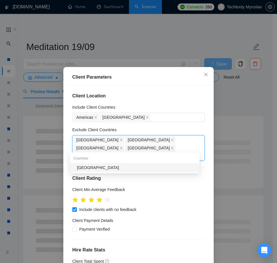
click at [155, 167] on div "[GEOGRAPHIC_DATA]" at bounding box center [136, 168] width 119 height 6
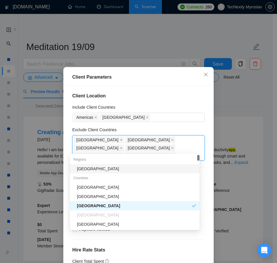
type input "tha"
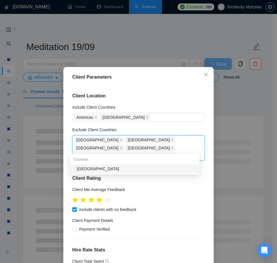
click at [156, 167] on div "[GEOGRAPHIC_DATA]" at bounding box center [136, 169] width 119 height 6
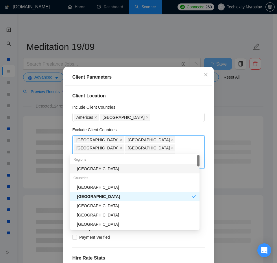
type input "tai"
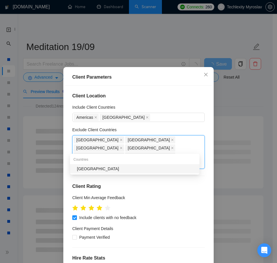
click at [156, 167] on div "[GEOGRAPHIC_DATA]" at bounding box center [136, 169] width 119 height 6
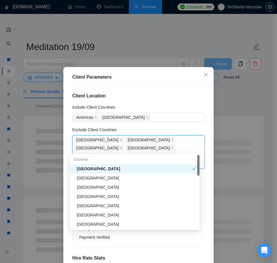
type input "pal"
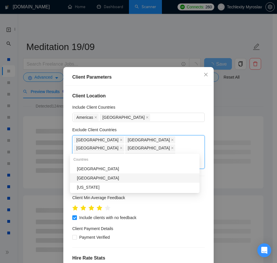
click at [146, 179] on div "[GEOGRAPHIC_DATA]" at bounding box center [136, 178] width 119 height 6
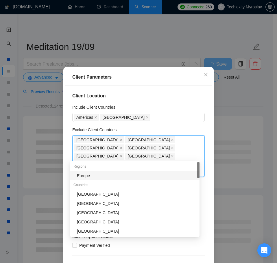
type input "uru"
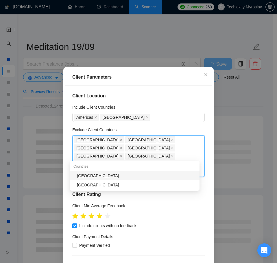
click at [157, 175] on div "[GEOGRAPHIC_DATA]" at bounding box center [136, 176] width 119 height 6
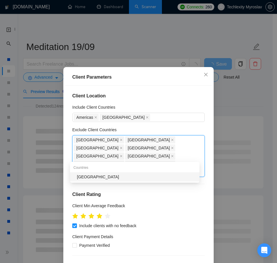
type input "ecua"
click at [157, 175] on div "[GEOGRAPHIC_DATA]" at bounding box center [136, 177] width 119 height 6
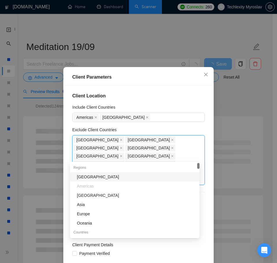
click at [157, 175] on div "[GEOGRAPHIC_DATA]" at bounding box center [136, 177] width 119 height 6
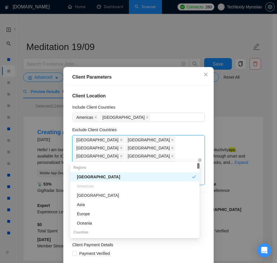
click at [171, 179] on icon "close" at bounding box center [172, 180] width 3 height 3
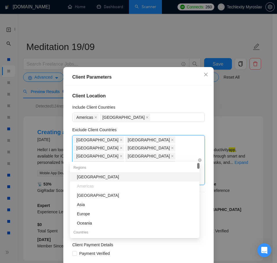
click at [139, 158] on div "India Pakistan Malaysia Nigeria Bangladesh Vietnam Thailand Taiwan Palestinian …" at bounding box center [136, 160] width 124 height 49
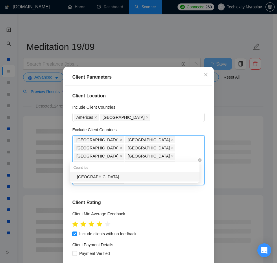
type input "soma"
click at [160, 180] on div "[GEOGRAPHIC_DATA]" at bounding box center [136, 177] width 119 height 6
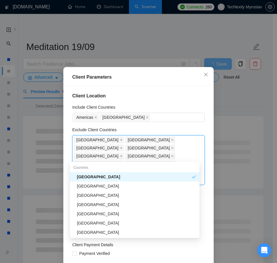
type input "tanz"
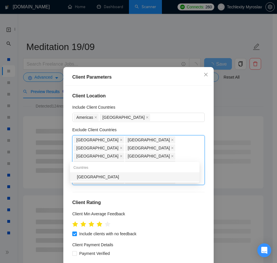
click at [161, 178] on div "[GEOGRAPHIC_DATA]" at bounding box center [136, 177] width 119 height 6
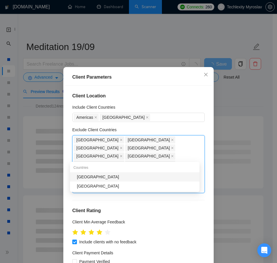
type input "vene"
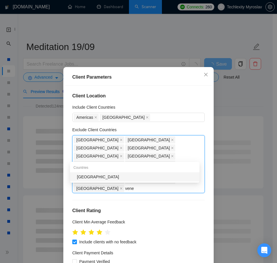
click at [163, 175] on div "[GEOGRAPHIC_DATA]" at bounding box center [136, 177] width 119 height 6
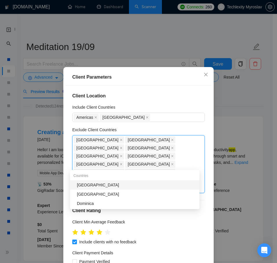
type input "nica"
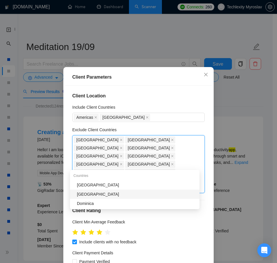
click at [130, 196] on div "[GEOGRAPHIC_DATA]" at bounding box center [136, 194] width 119 height 6
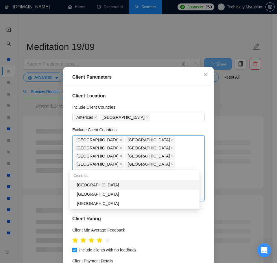
type input "zim"
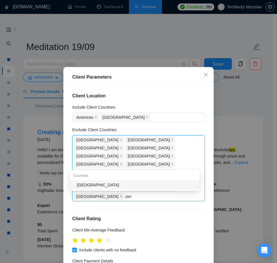
click at [137, 184] on div "[GEOGRAPHIC_DATA]" at bounding box center [136, 185] width 119 height 6
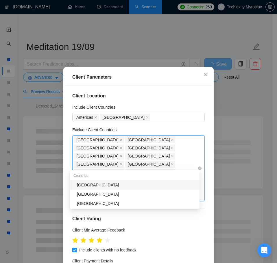
type input "mong"
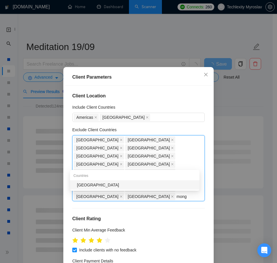
click at [157, 185] on div "[GEOGRAPHIC_DATA]" at bounding box center [136, 185] width 119 height 6
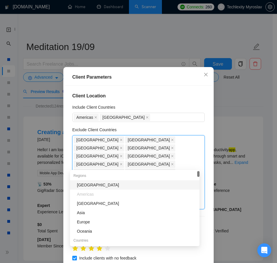
type input "nam"
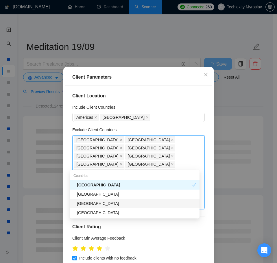
click at [144, 203] on div "[GEOGRAPHIC_DATA]" at bounding box center [136, 204] width 119 height 6
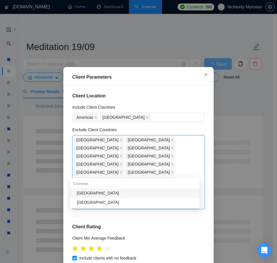
type input "rwa"
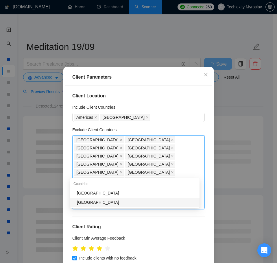
click at [137, 200] on div "[GEOGRAPHIC_DATA]" at bounding box center [136, 202] width 119 height 6
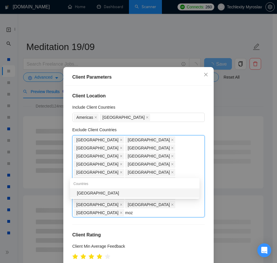
type input "moza"
click at [145, 192] on div "[GEOGRAPHIC_DATA]" at bounding box center [136, 193] width 119 height 6
type input "liech"
click at [145, 192] on div "[GEOGRAPHIC_DATA]" at bounding box center [136, 193] width 119 height 6
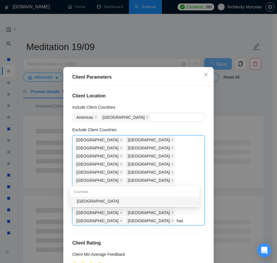
type input "haiti"
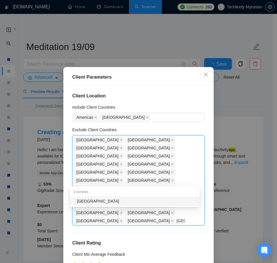
click at [145, 203] on div "[GEOGRAPHIC_DATA]" at bounding box center [136, 201] width 119 height 6
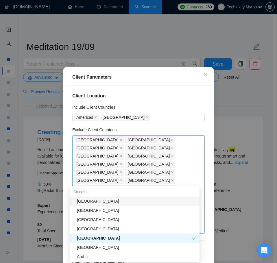
type input "russ"
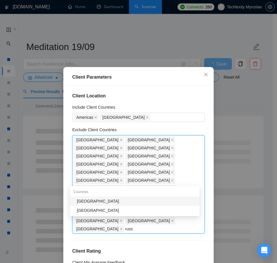
click at [145, 203] on div "[GEOGRAPHIC_DATA]" at bounding box center [136, 201] width 119 height 6
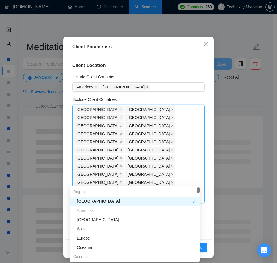
scroll to position [32, 0]
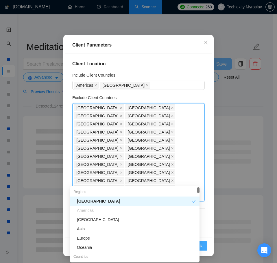
click at [204, 247] on button "OK" at bounding box center [199, 246] width 15 height 9
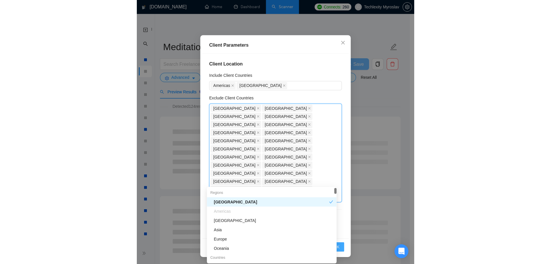
scroll to position [0, 0]
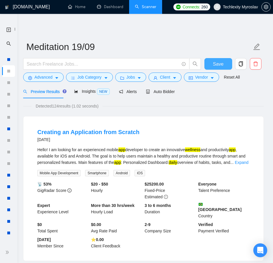
click at [214, 64] on span "Save" at bounding box center [218, 63] width 10 height 7
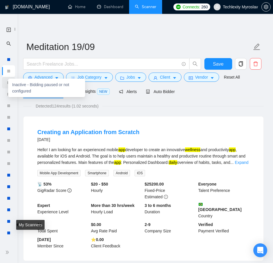
click at [7, 84] on div at bounding box center [8, 82] width 3 height 3
click at [8, 82] on div at bounding box center [8, 82] width 3 height 3
click at [8, 83] on div at bounding box center [8, 82] width 3 height 3
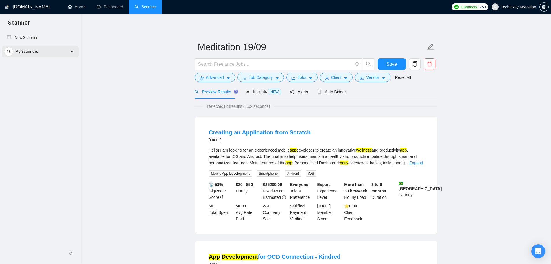
click at [38, 51] on span "My Scanners" at bounding box center [26, 52] width 23 height 12
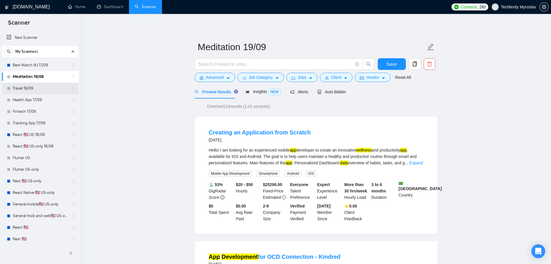
click at [32, 89] on link "Travel 19/09" at bounding box center [40, 88] width 55 height 12
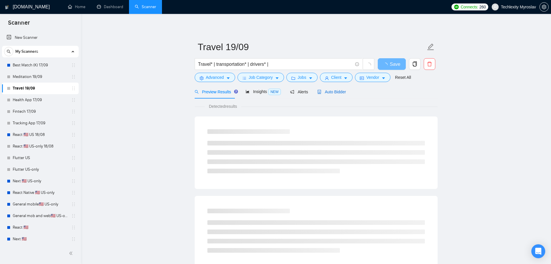
click at [330, 91] on span "Auto Bidder" at bounding box center [331, 91] width 29 height 5
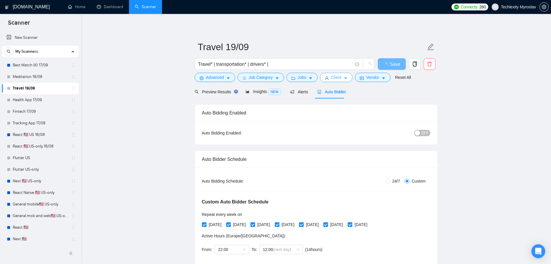
click at [326, 76] on button "Client" at bounding box center [336, 77] width 33 height 9
click at [369, 78] on span "Vendor" at bounding box center [372, 77] width 13 height 6
click at [215, 91] on span "Preview Results" at bounding box center [216, 91] width 42 height 5
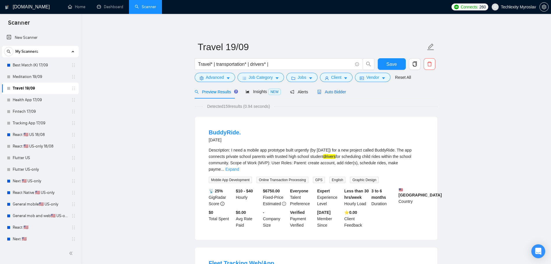
click at [325, 91] on span "Auto Bidder" at bounding box center [331, 91] width 29 height 5
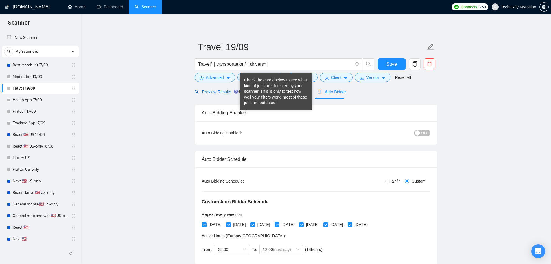
click at [204, 90] on span "Preview Results" at bounding box center [216, 91] width 42 height 5
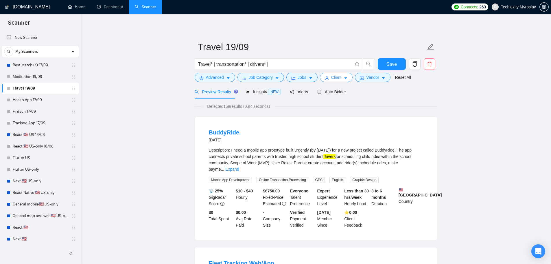
click at [333, 76] on span "Client" at bounding box center [336, 77] width 10 height 6
click at [366, 74] on span "Vendor" at bounding box center [372, 77] width 13 height 6
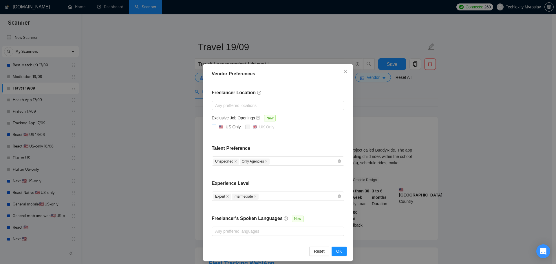
click at [226, 126] on div "US Only" at bounding box center [232, 127] width 15 height 6
click at [216, 126] on input "US Only" at bounding box center [213, 126] width 4 height 4
click at [337, 249] on span "OK" at bounding box center [339, 251] width 6 height 6
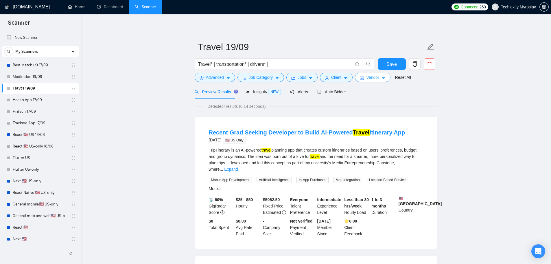
click at [367, 77] on span "Vendor" at bounding box center [372, 77] width 13 height 6
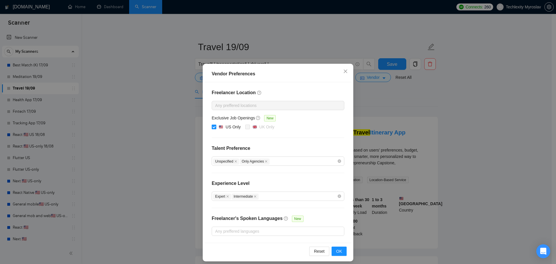
click at [211, 130] on label "US Only" at bounding box center [226, 127] width 31 height 7
click at [211, 128] on input "US Only" at bounding box center [213, 126] width 4 height 4
checkbox input "false"
click at [336, 251] on span "OK" at bounding box center [339, 251] width 6 height 6
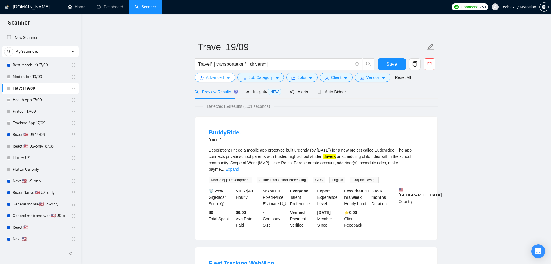
click at [215, 76] on span "Advanced" at bounding box center [215, 77] width 18 height 6
click at [334, 78] on span "Client" at bounding box center [336, 77] width 10 height 6
click at [320, 74] on button "Client" at bounding box center [336, 77] width 33 height 9
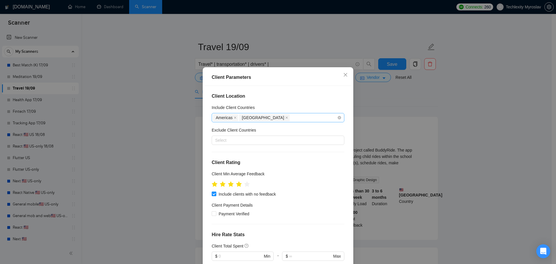
click at [233, 117] on icon "close" at bounding box center [234, 117] width 3 height 3
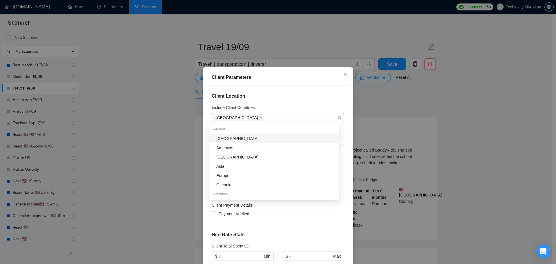
click at [232, 117] on span "[GEOGRAPHIC_DATA]" at bounding box center [238, 117] width 50 height 7
click at [231, 117] on span "[GEOGRAPHIC_DATA]" at bounding box center [238, 117] width 50 height 7
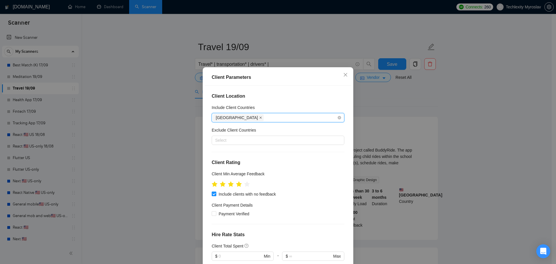
click at [259, 117] on icon "close" at bounding box center [260, 117] width 3 height 3
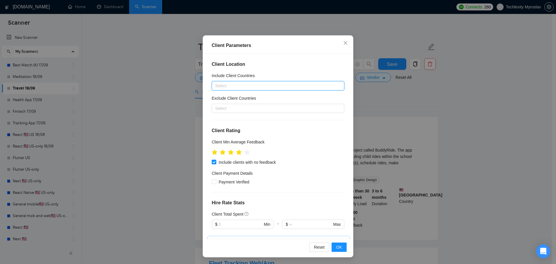
scroll to position [32, 0]
click at [337, 244] on span "OK" at bounding box center [339, 246] width 6 height 6
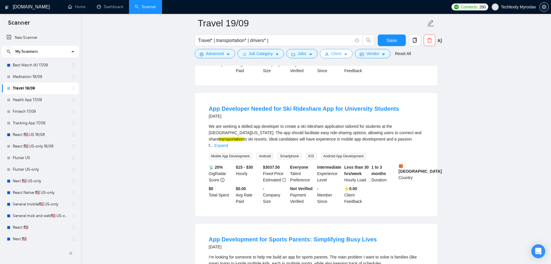
scroll to position [550, 0]
click at [228, 144] on link "Expand" at bounding box center [221, 146] width 14 height 5
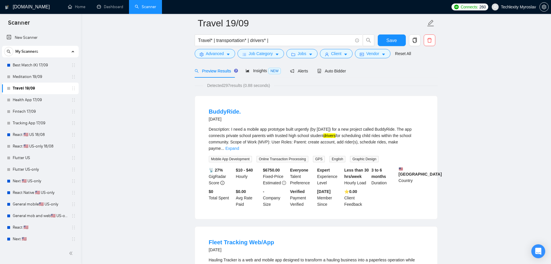
scroll to position [0, 0]
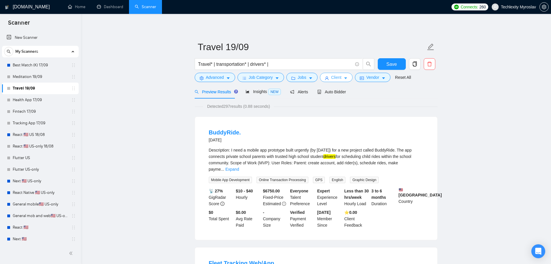
click at [337, 77] on span "Client" at bounding box center [336, 77] width 10 height 6
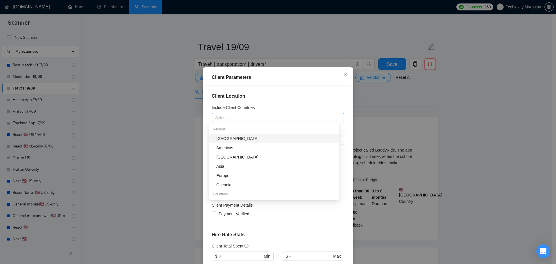
click at [281, 118] on div at bounding box center [275, 117] width 124 height 7
click at [293, 105] on div "Include Client Countries" at bounding box center [277, 108] width 133 height 9
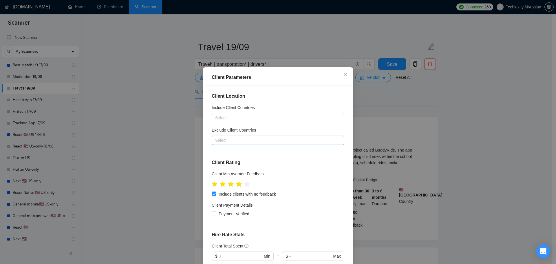
click at [285, 140] on div at bounding box center [275, 140] width 124 height 7
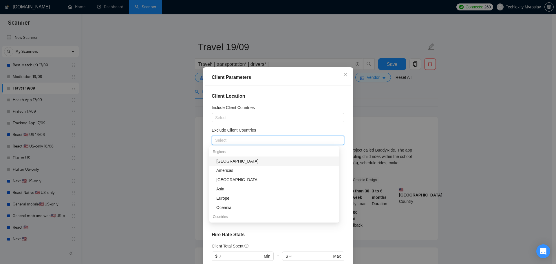
click at [291, 106] on div "Include Client Countries" at bounding box center [277, 108] width 133 height 9
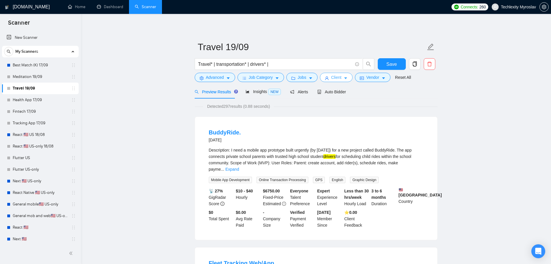
click at [337, 78] on span "Client" at bounding box center [336, 77] width 10 height 6
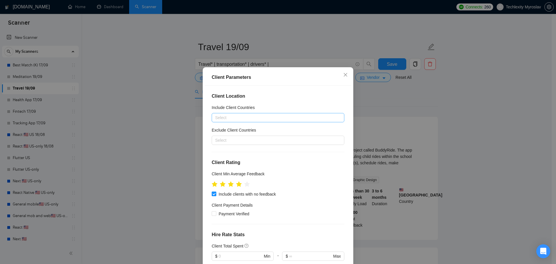
click at [253, 117] on div at bounding box center [275, 117] width 124 height 7
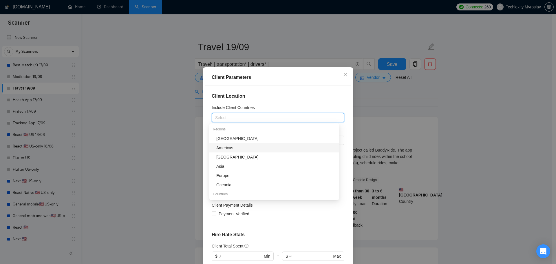
click at [244, 147] on div "Americas" at bounding box center [275, 147] width 119 height 6
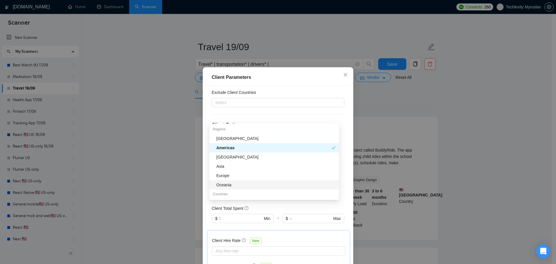
scroll to position [175, 0]
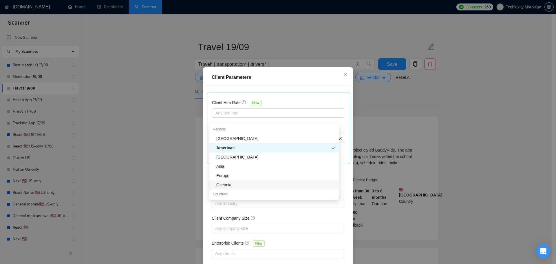
click at [343, 238] on div "Client Location Include Client Countries Americas Exclude Client Countries Sele…" at bounding box center [278, 178] width 146 height 185
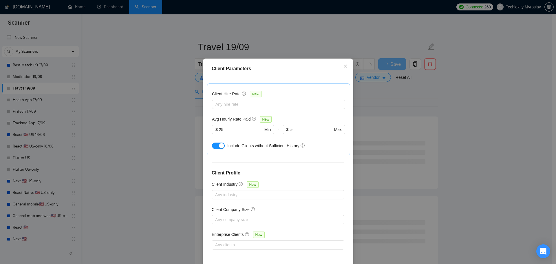
scroll to position [32, 0]
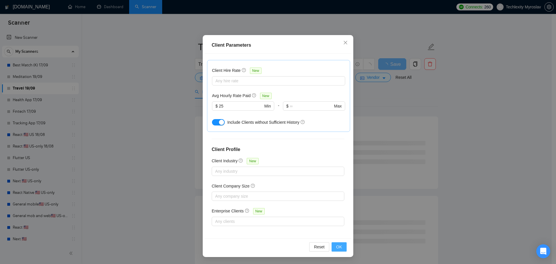
click at [339, 242] on button "OK" at bounding box center [338, 246] width 15 height 9
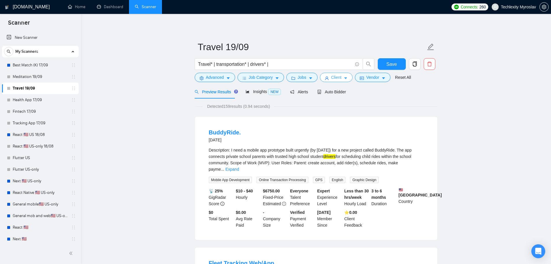
click at [334, 80] on span "Client" at bounding box center [336, 77] width 10 height 6
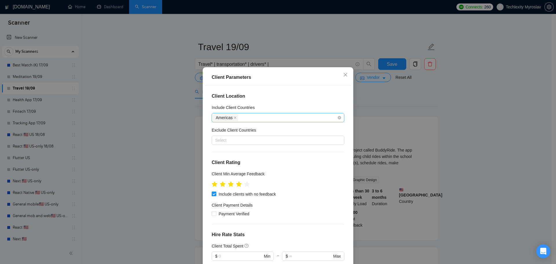
click at [233, 117] on icon "close" at bounding box center [234, 117] width 3 height 3
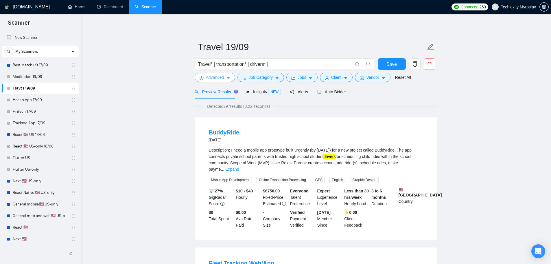
click at [214, 76] on span "Advanced" at bounding box center [215, 77] width 18 height 6
click at [212, 78] on span "Advanced" at bounding box center [215, 77] width 18 height 6
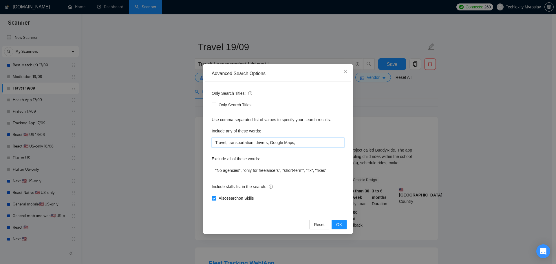
click at [299, 141] on input "Travel, transportation, drivers, Google Maps," at bounding box center [277, 142] width 133 height 9
click at [338, 223] on span "OK" at bounding box center [339, 224] width 6 height 6
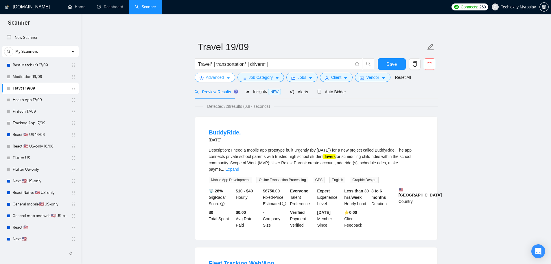
click at [211, 80] on span "Advanced" at bounding box center [215, 77] width 18 height 6
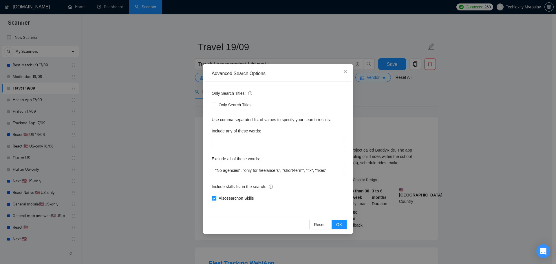
click at [222, 100] on div "Only Search Titles" at bounding box center [277, 104] width 133 height 9
click at [223, 104] on span "Only Search Titles" at bounding box center [235, 105] width 38 height 6
click at [216, 104] on input "Only Search Titles" at bounding box center [213, 104] width 4 height 4
checkbox input "true"
click at [336, 224] on span "OK" at bounding box center [339, 224] width 6 height 6
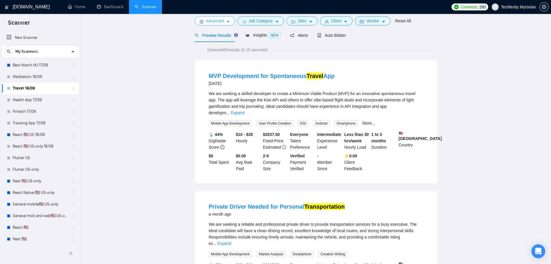
scroll to position [58, 0]
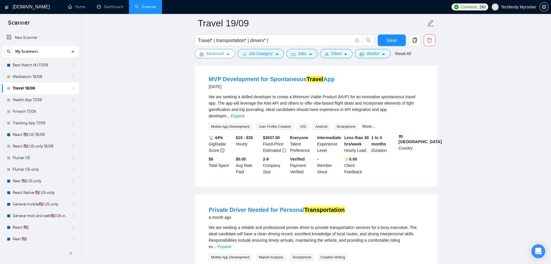
click at [214, 54] on span "Advanced" at bounding box center [215, 53] width 18 height 6
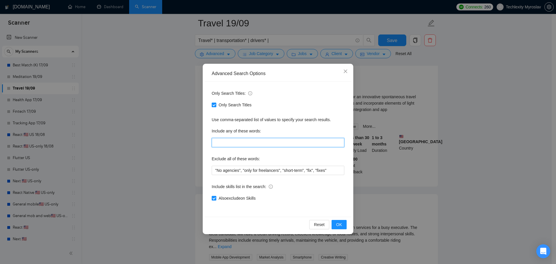
click at [244, 142] on input "text" at bounding box center [277, 142] width 133 height 9
paste input "Travel, transportation, drivers, Google Maps,"
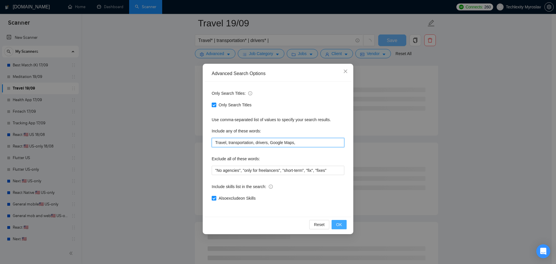
type input "Travel, transportation, drivers, Google Maps,"
click at [338, 223] on span "OK" at bounding box center [339, 224] width 6 height 6
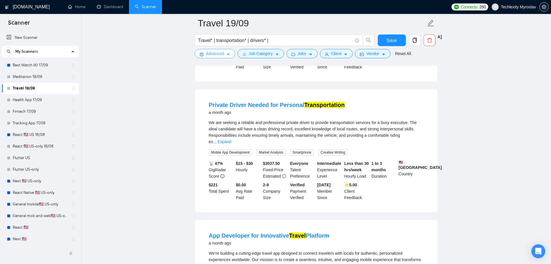
scroll to position [174, 0]
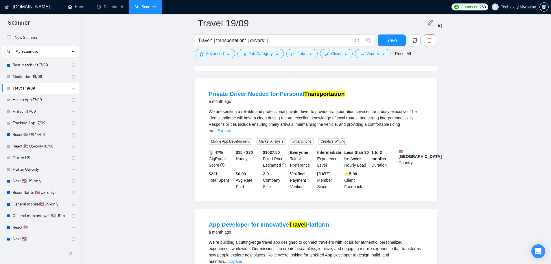
click at [231, 128] on link "Expand" at bounding box center [225, 130] width 14 height 5
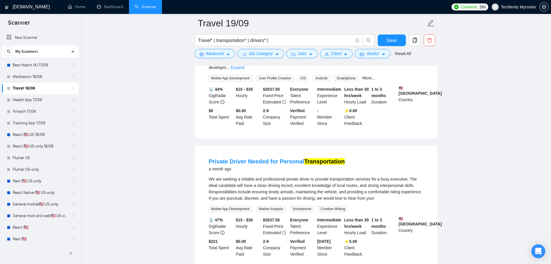
scroll to position [0, 0]
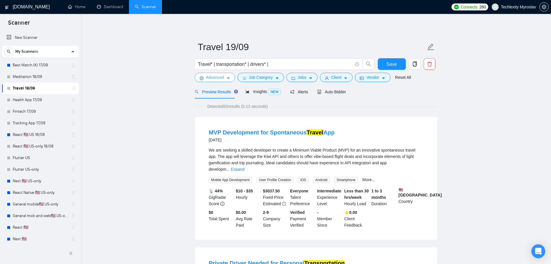
click at [213, 80] on span "Advanced" at bounding box center [215, 77] width 18 height 6
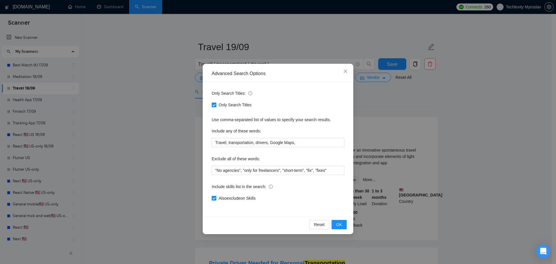
click at [226, 103] on span "Only Search Titles" at bounding box center [235, 105] width 38 height 6
click at [216, 103] on input "Only Search Titles" at bounding box center [213, 104] width 4 height 4
checkbox input "false"
click at [341, 220] on button "OK" at bounding box center [338, 224] width 15 height 9
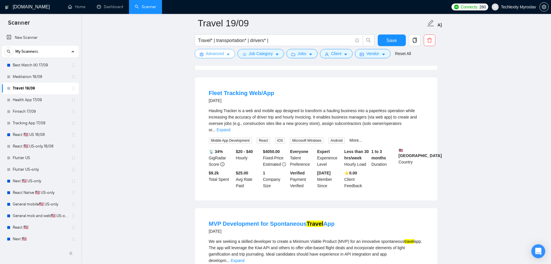
scroll to position [174, 0]
click at [230, 128] on link "Expand" at bounding box center [224, 130] width 14 height 5
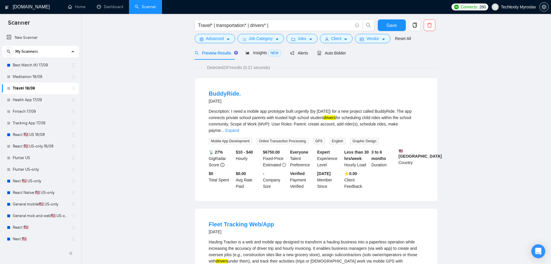
scroll to position [0, 0]
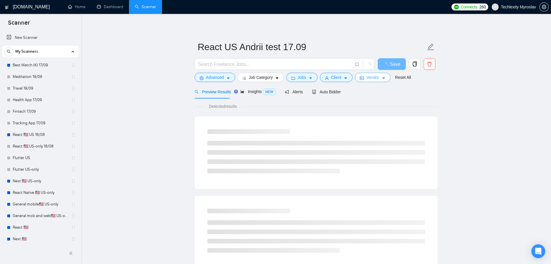
click at [370, 75] on span "Vendor" at bounding box center [372, 77] width 13 height 6
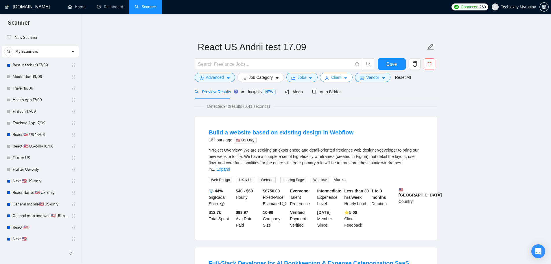
click at [327, 78] on icon "user" at bounding box center [327, 78] width 4 height 4
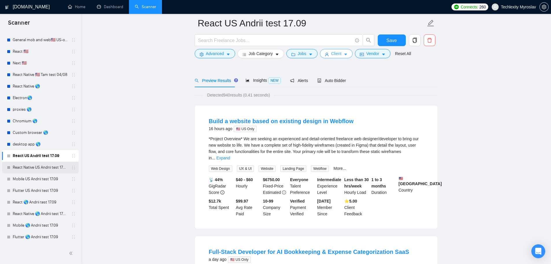
scroll to position [29, 0]
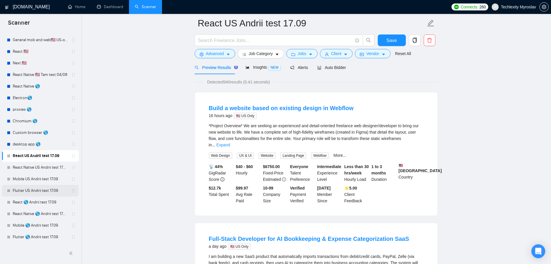
drag, startPoint x: 34, startPoint y: 190, endPoint x: 41, endPoint y: 188, distance: 8.1
click at [34, 190] on link "Flutter US Andrii test 17.09" at bounding box center [40, 191] width 55 height 12
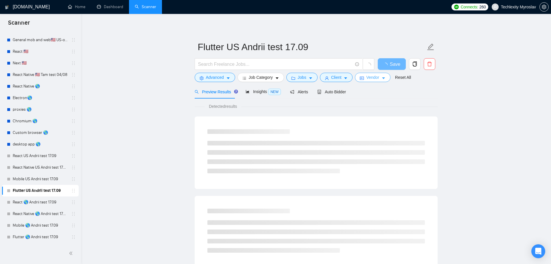
click at [366, 79] on span "Vendor" at bounding box center [372, 77] width 13 height 6
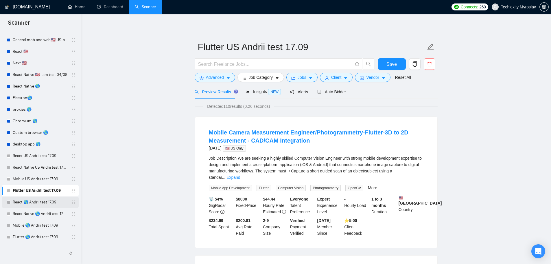
click at [37, 201] on link "React 🌎 Andrii test 17.09" at bounding box center [40, 202] width 55 height 12
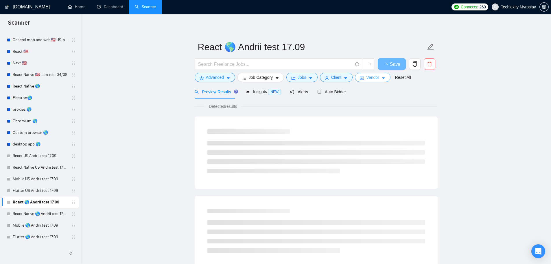
click at [364, 75] on button "Vendor" at bounding box center [372, 77] width 35 height 9
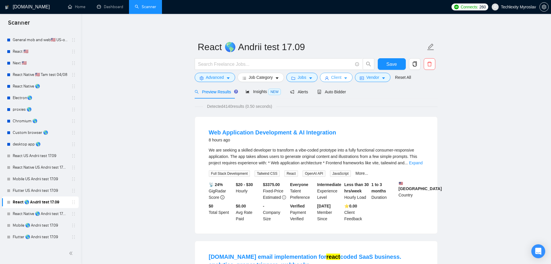
click at [325, 74] on button "Client" at bounding box center [336, 77] width 33 height 9
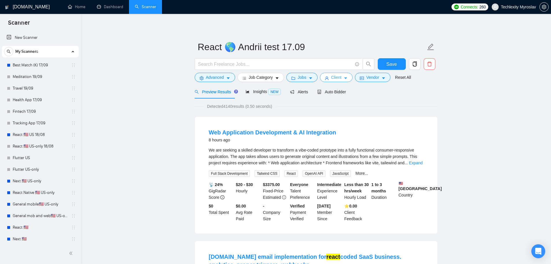
click at [333, 76] on span "Client" at bounding box center [336, 77] width 10 height 6
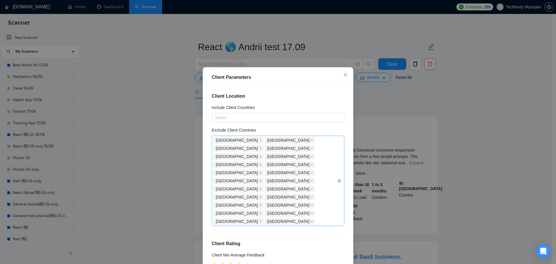
click at [245, 183] on div "[GEOGRAPHIC_DATA] [GEOGRAPHIC_DATA] [GEOGRAPHIC_DATA] [GEOGRAPHIC_DATA] [GEOGRA…" at bounding box center [275, 180] width 124 height 89
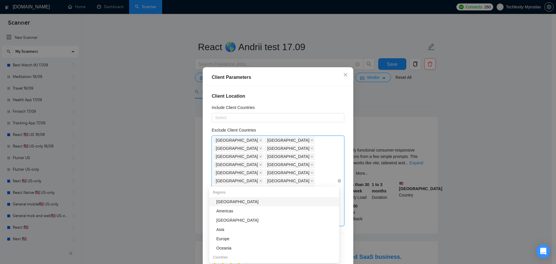
type input "rus"
click at [241, 201] on div "[GEOGRAPHIC_DATA]" at bounding box center [275, 201] width 119 height 6
